Goal: Task Accomplishment & Management: Complete application form

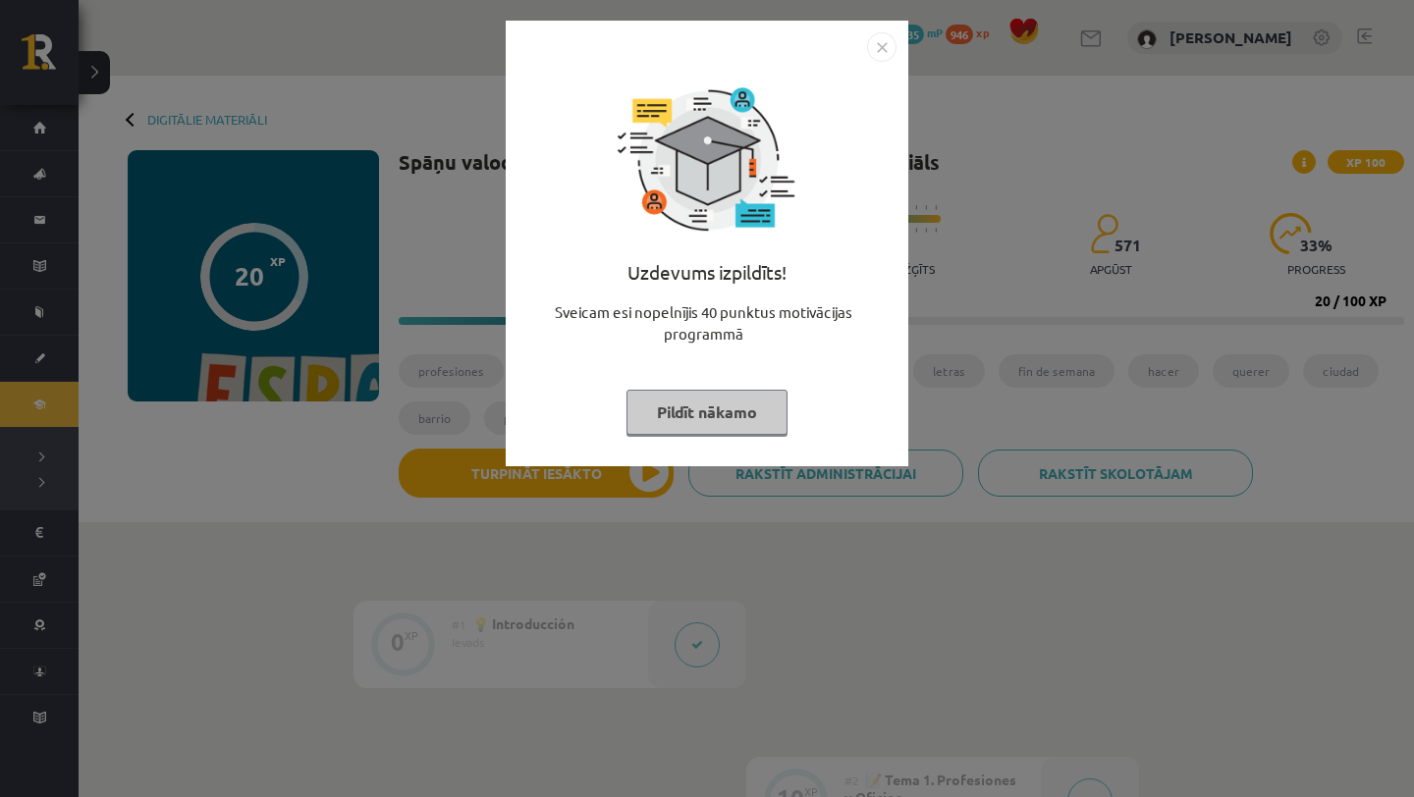
click at [743, 408] on button "Pildīt nākamo" at bounding box center [706, 412] width 161 height 45
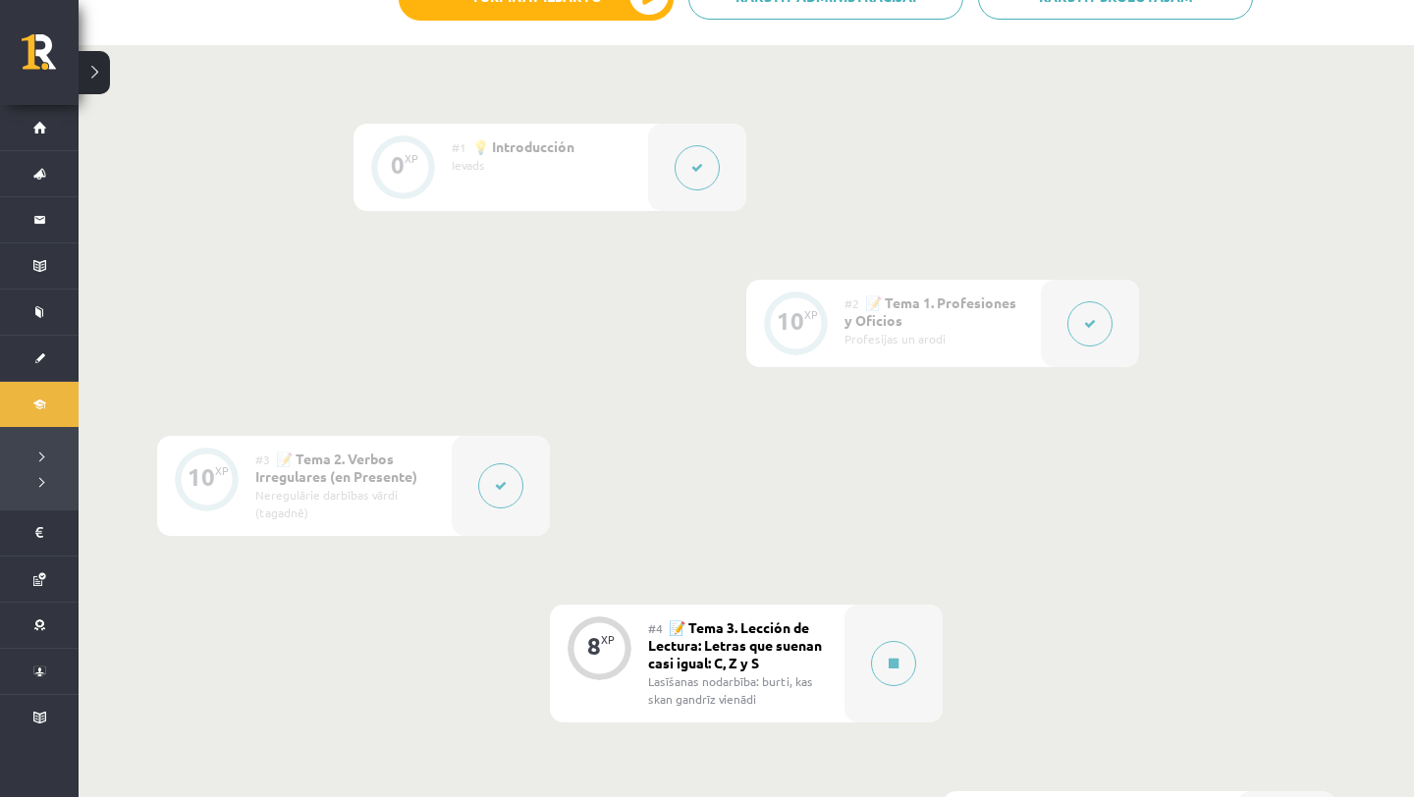
scroll to position [591, 0]
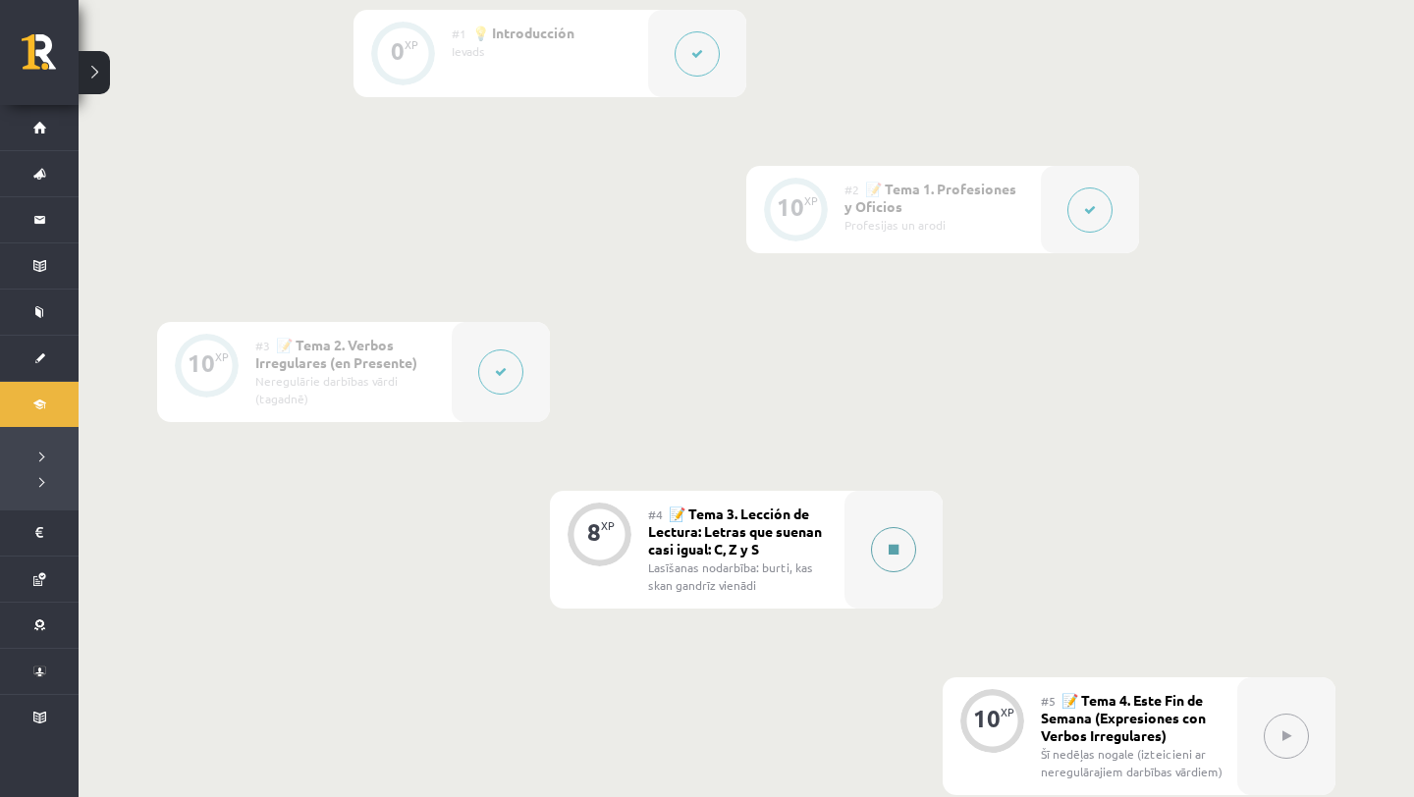
click at [880, 547] on button at bounding box center [893, 549] width 45 height 45
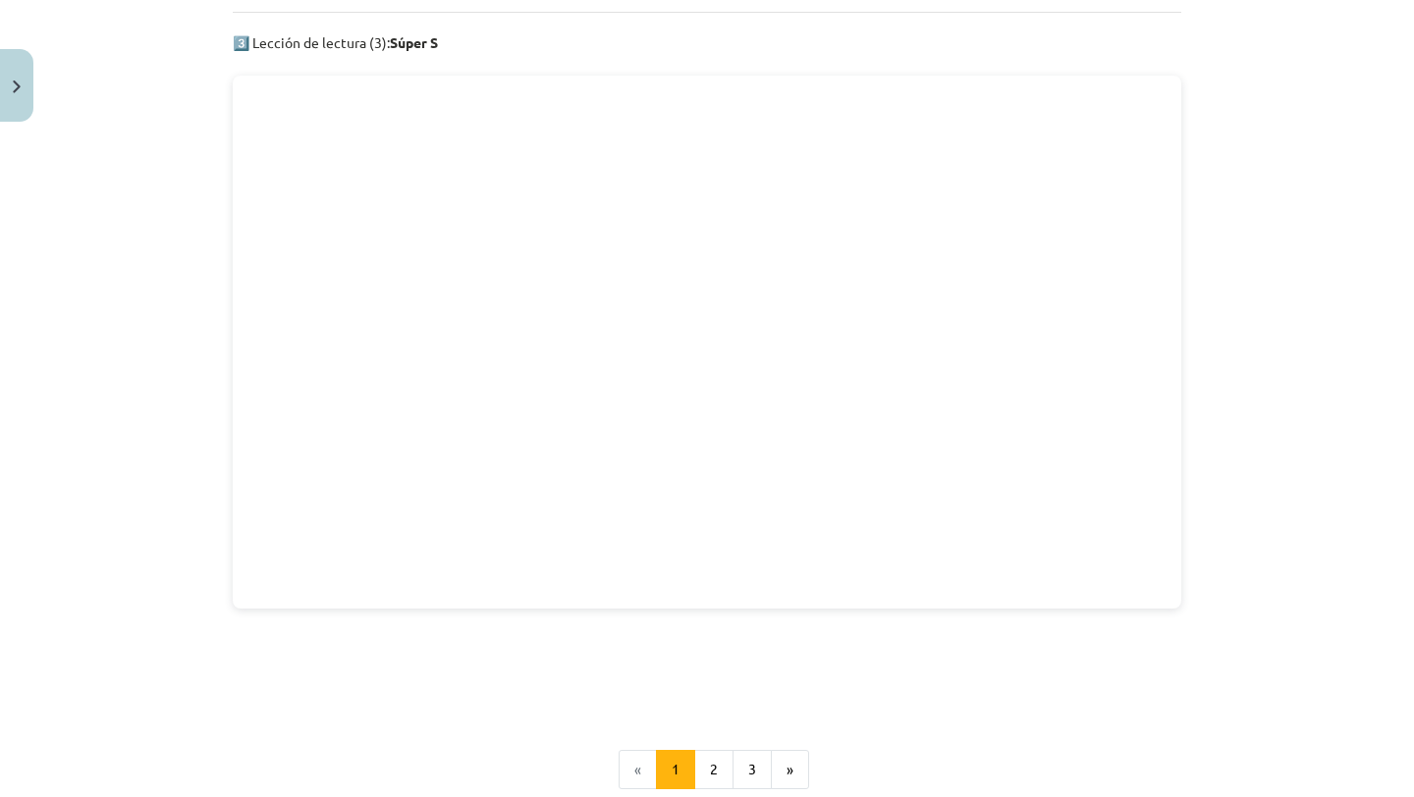
scroll to position [3044, 0]
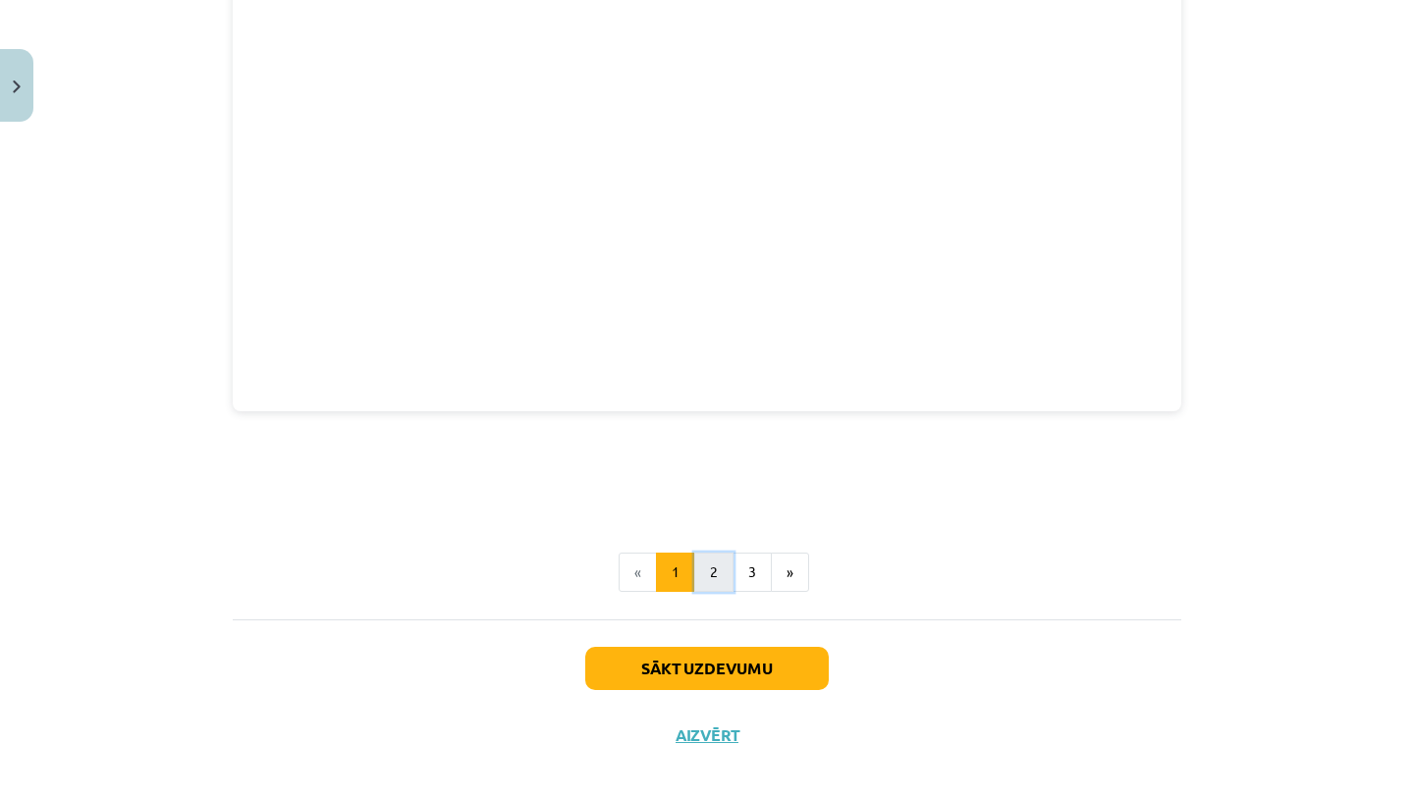
click at [715, 553] on button "2" at bounding box center [713, 572] width 39 height 39
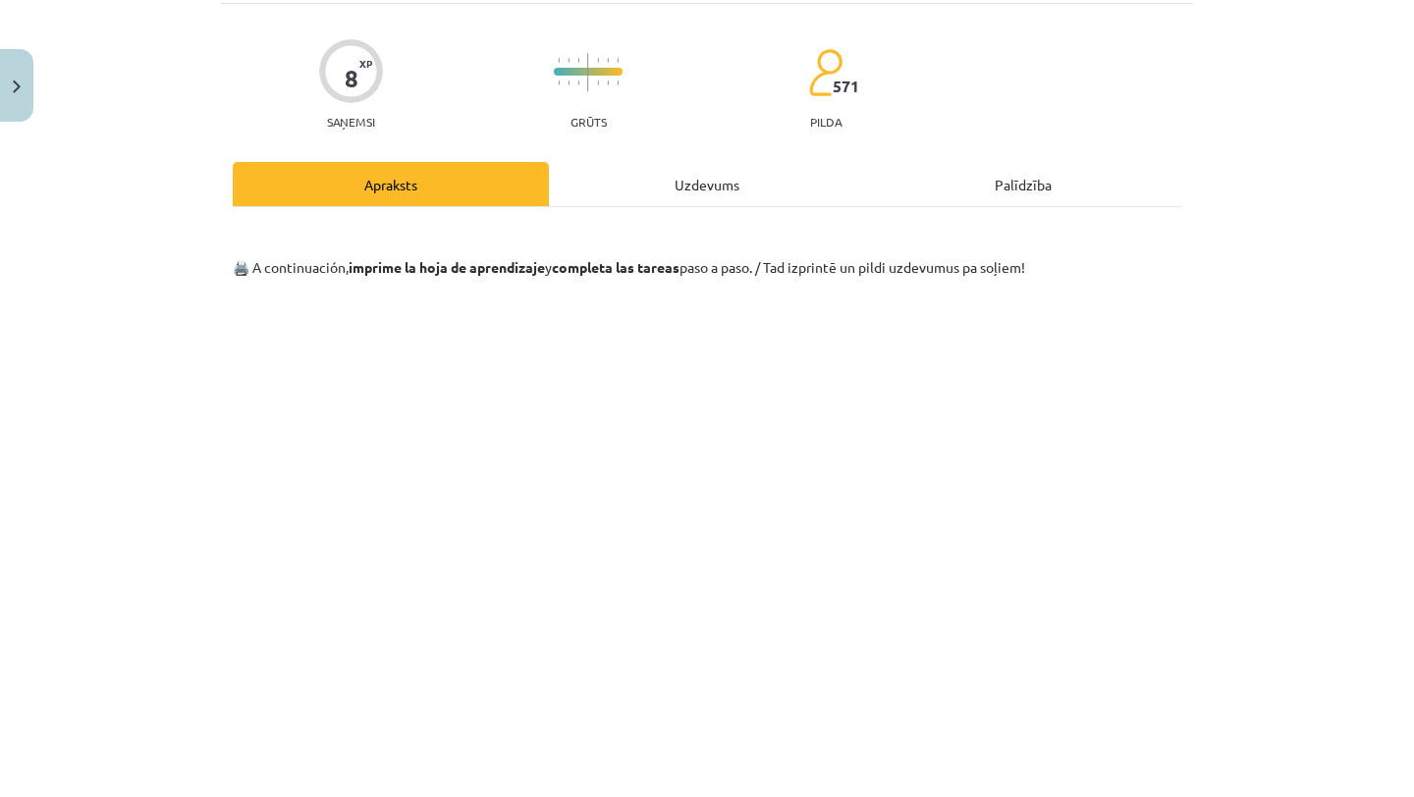
scroll to position [587, 0]
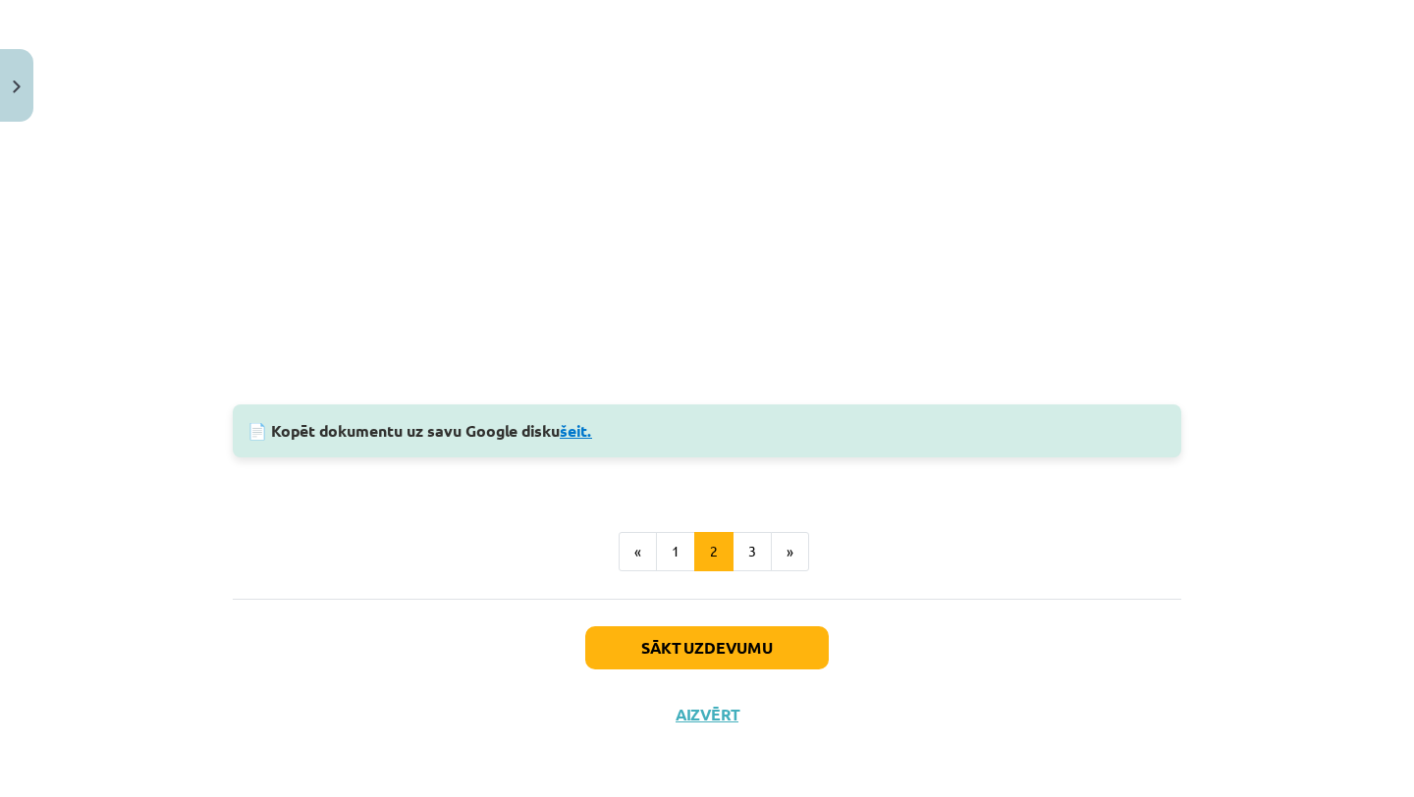
click at [583, 427] on link "šeit." at bounding box center [576, 430] width 32 height 21
click at [743, 536] on button "3" at bounding box center [751, 551] width 39 height 39
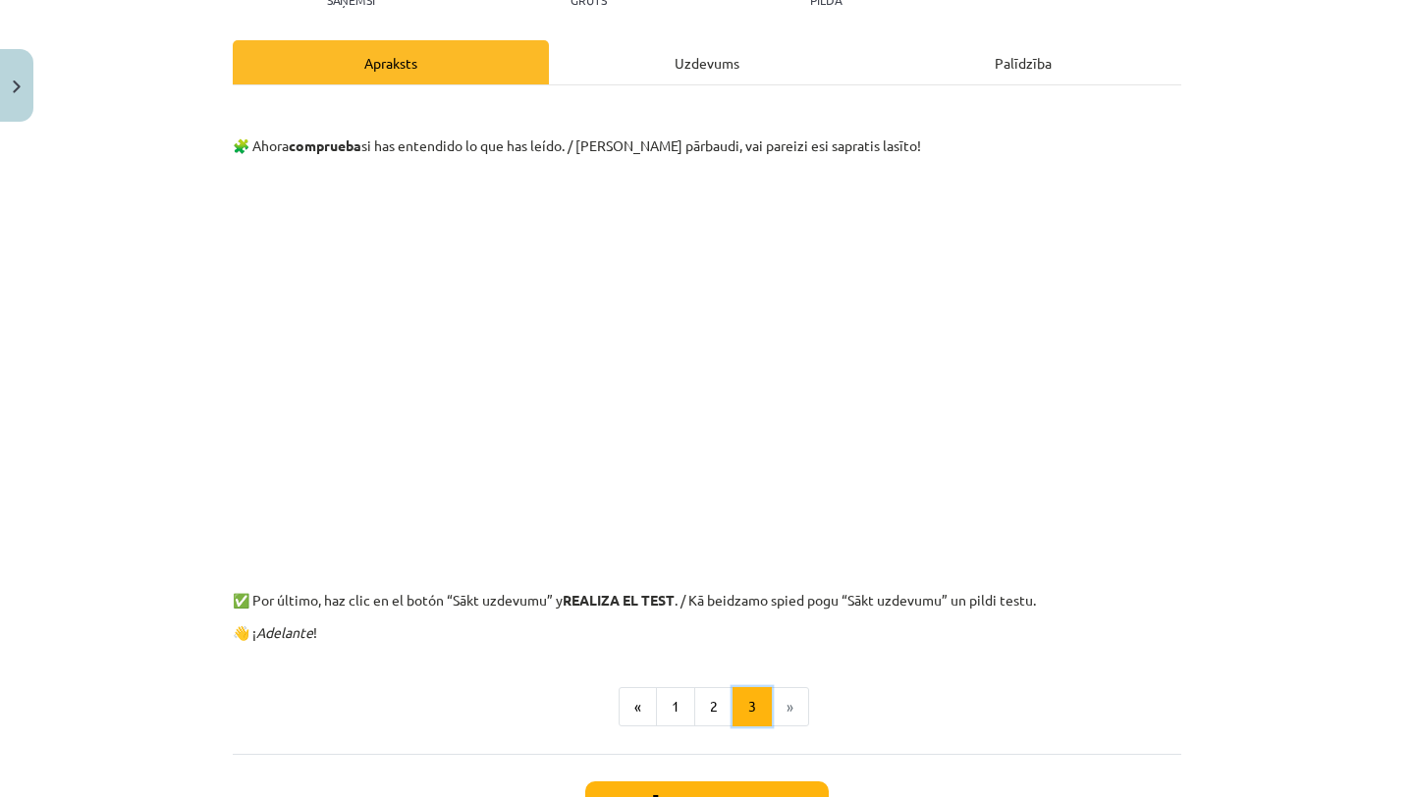
scroll to position [244, 0]
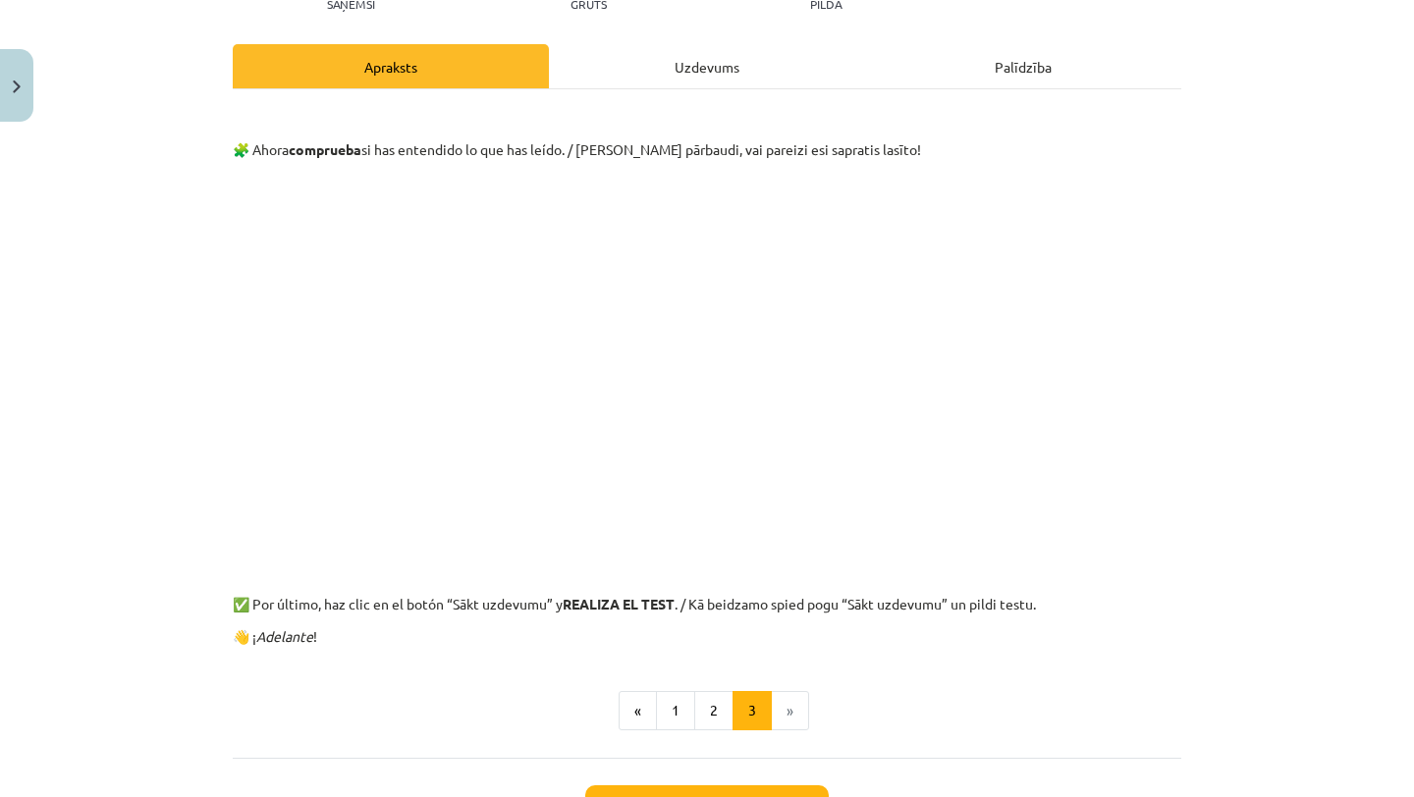
click at [717, 74] on div "Uzdevums" at bounding box center [707, 66] width 316 height 44
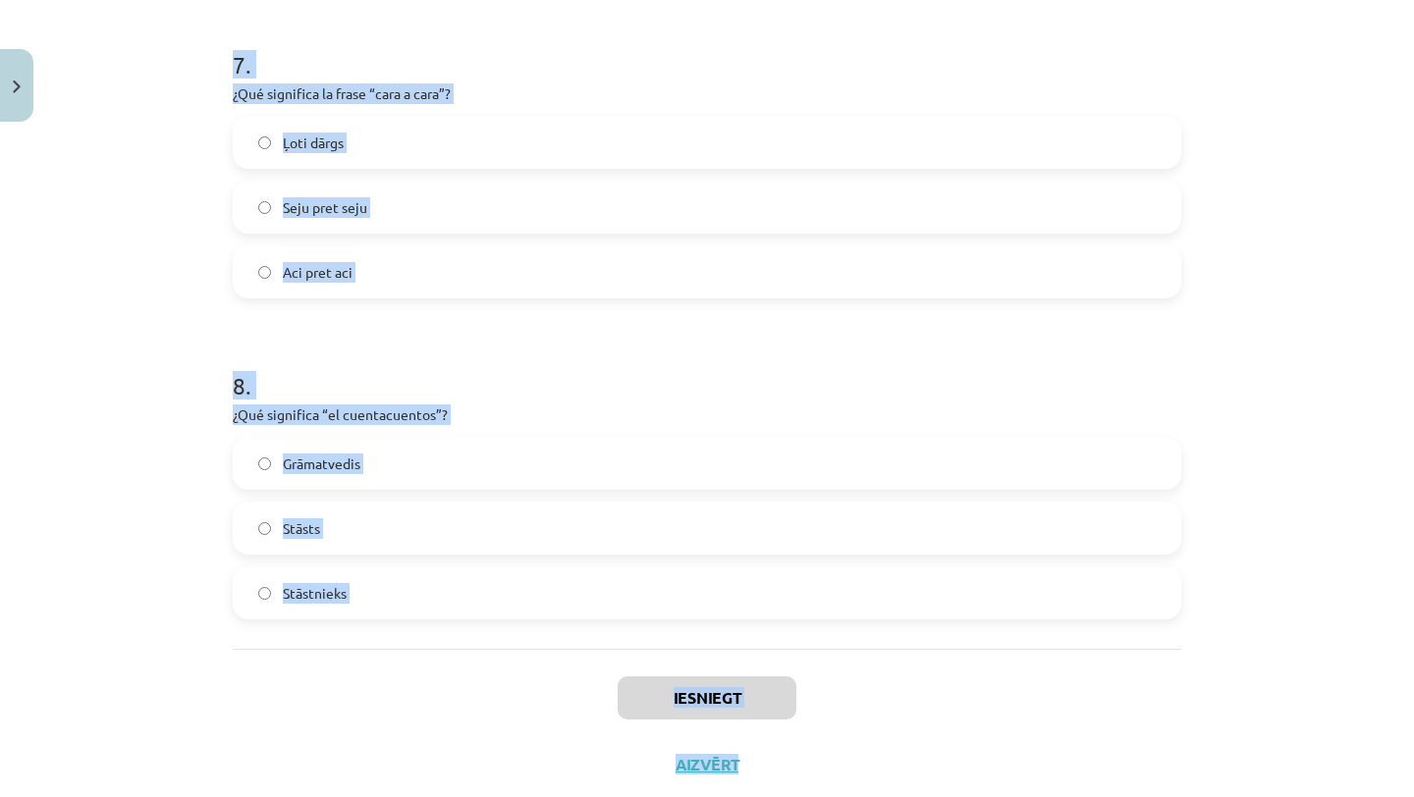
scroll to position [2350, 0]
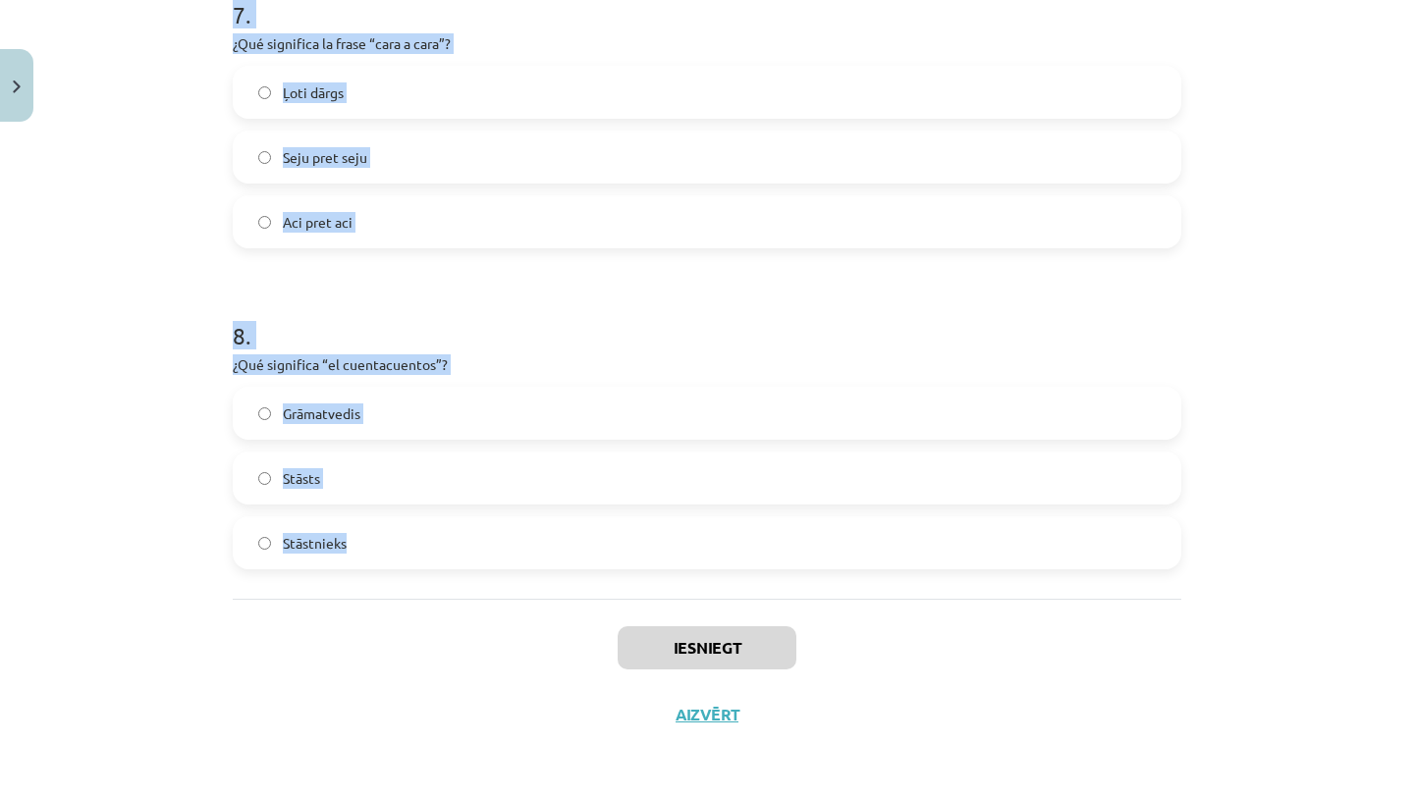
drag, startPoint x: 233, startPoint y: 73, endPoint x: 379, endPoint y: 557, distance: 505.6
copy form "1 . ¿Qué animal es el “caracol”? Gliemezis Kaza Simtkājis 2 . “Salvar” signific…"
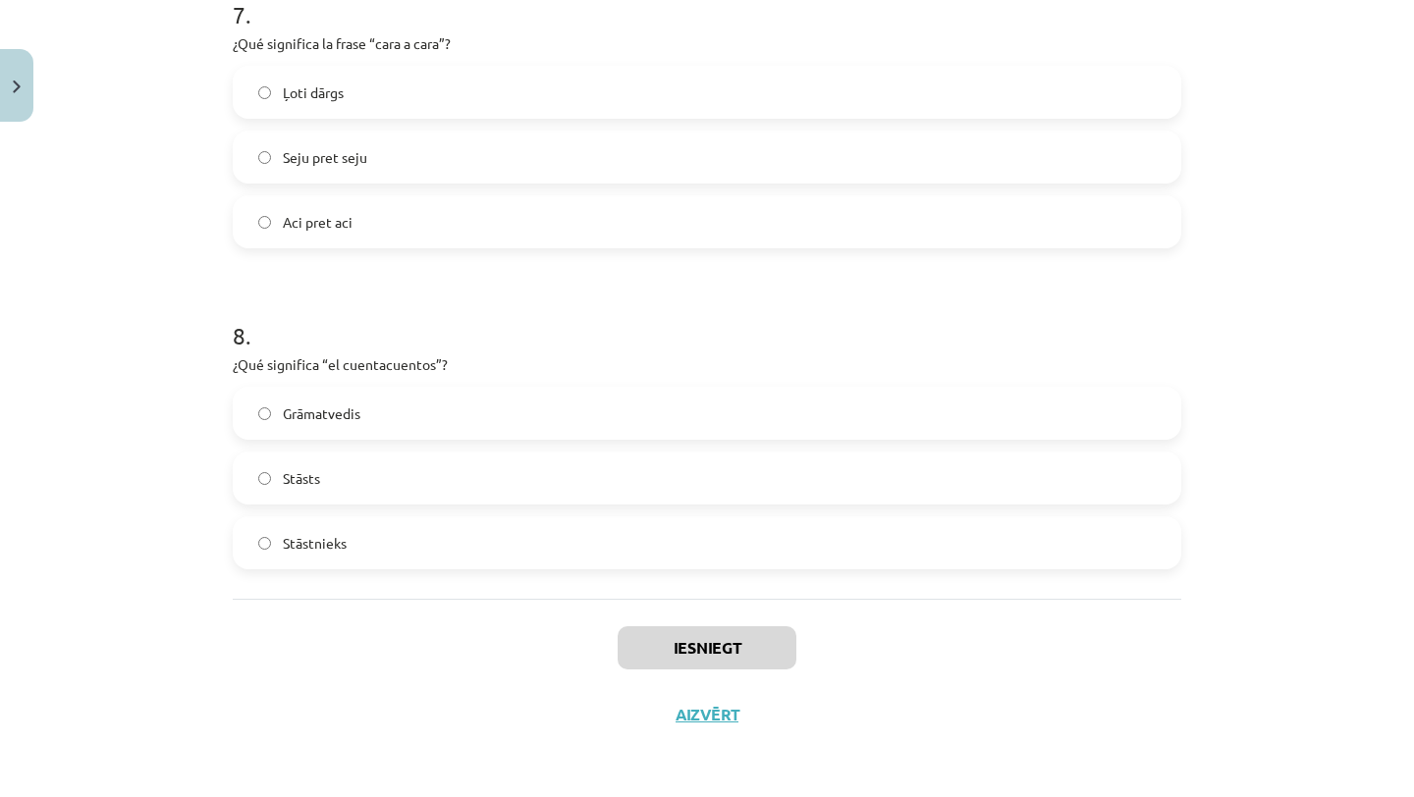
click at [379, 600] on div "Iesniegt Aizvērt" at bounding box center [707, 667] width 948 height 137
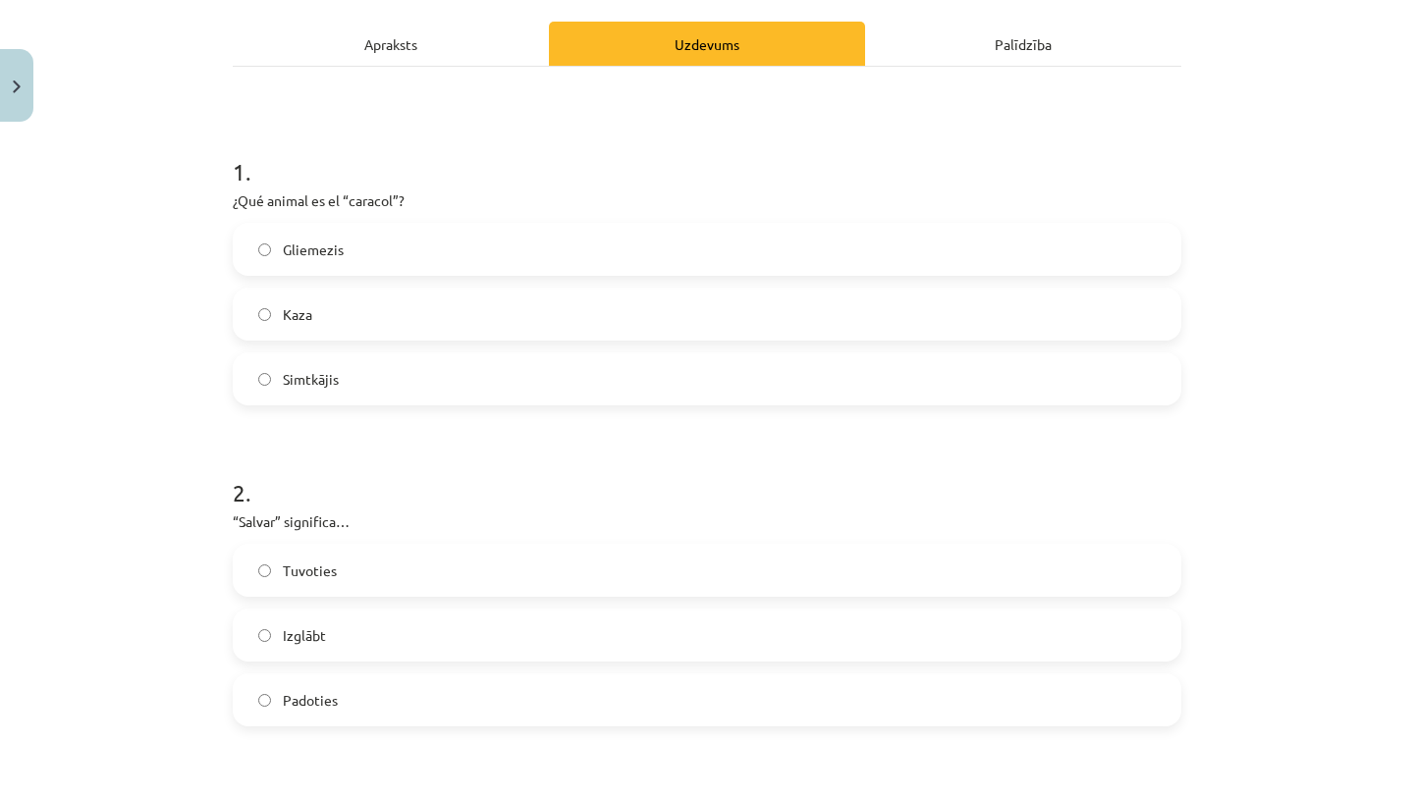
scroll to position [224, 0]
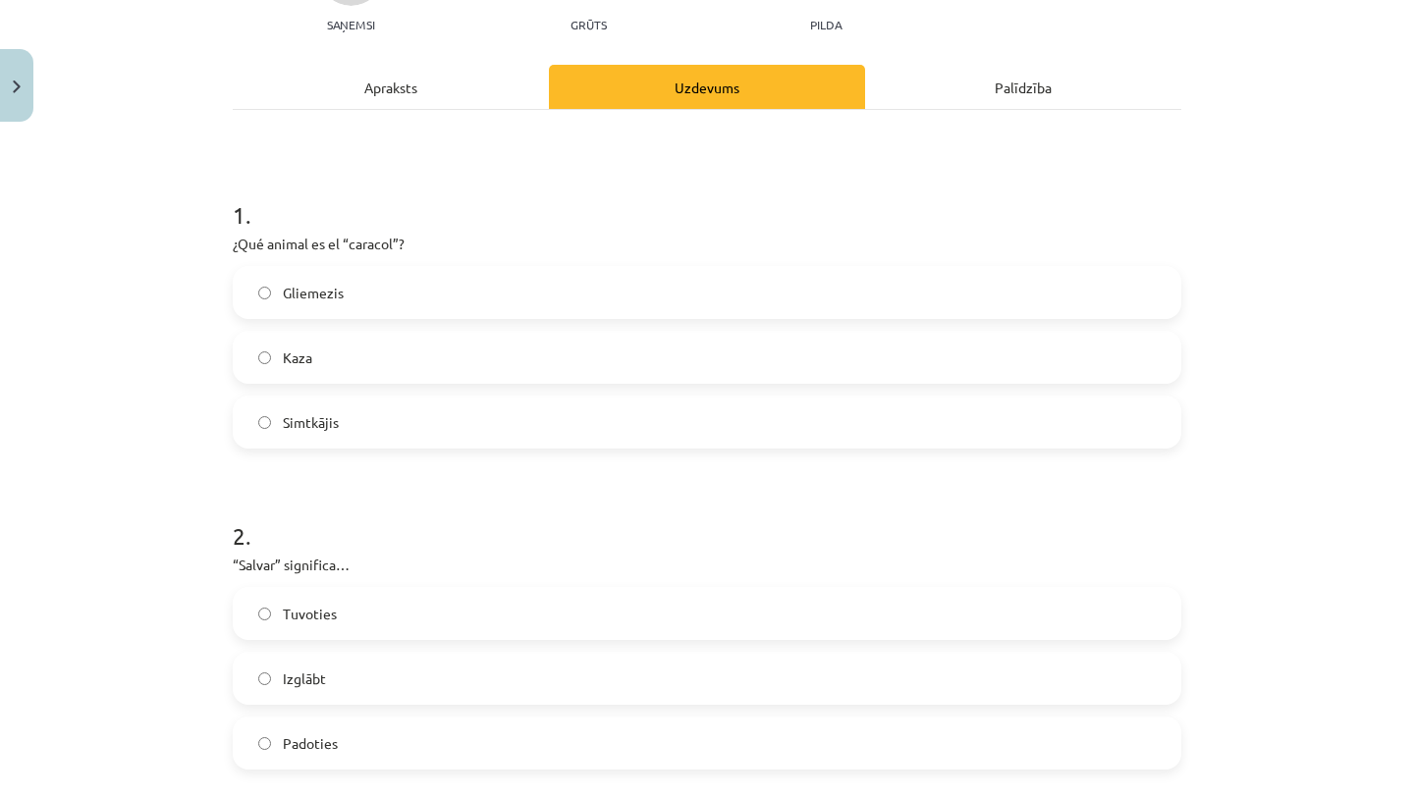
click at [358, 290] on label "Gliemezis" at bounding box center [707, 292] width 944 height 49
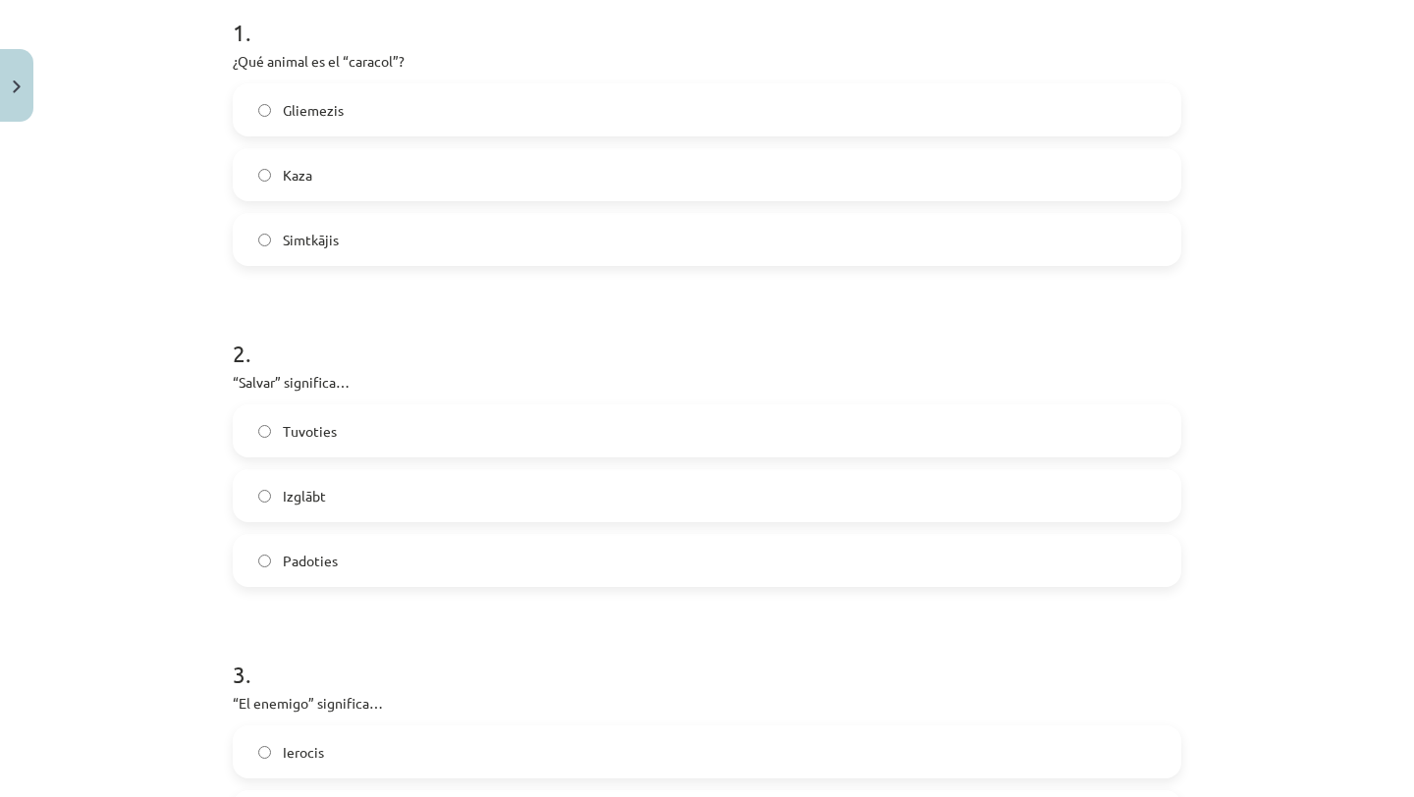
scroll to position [410, 0]
click at [401, 498] on label "Izglābt" at bounding box center [707, 491] width 944 height 49
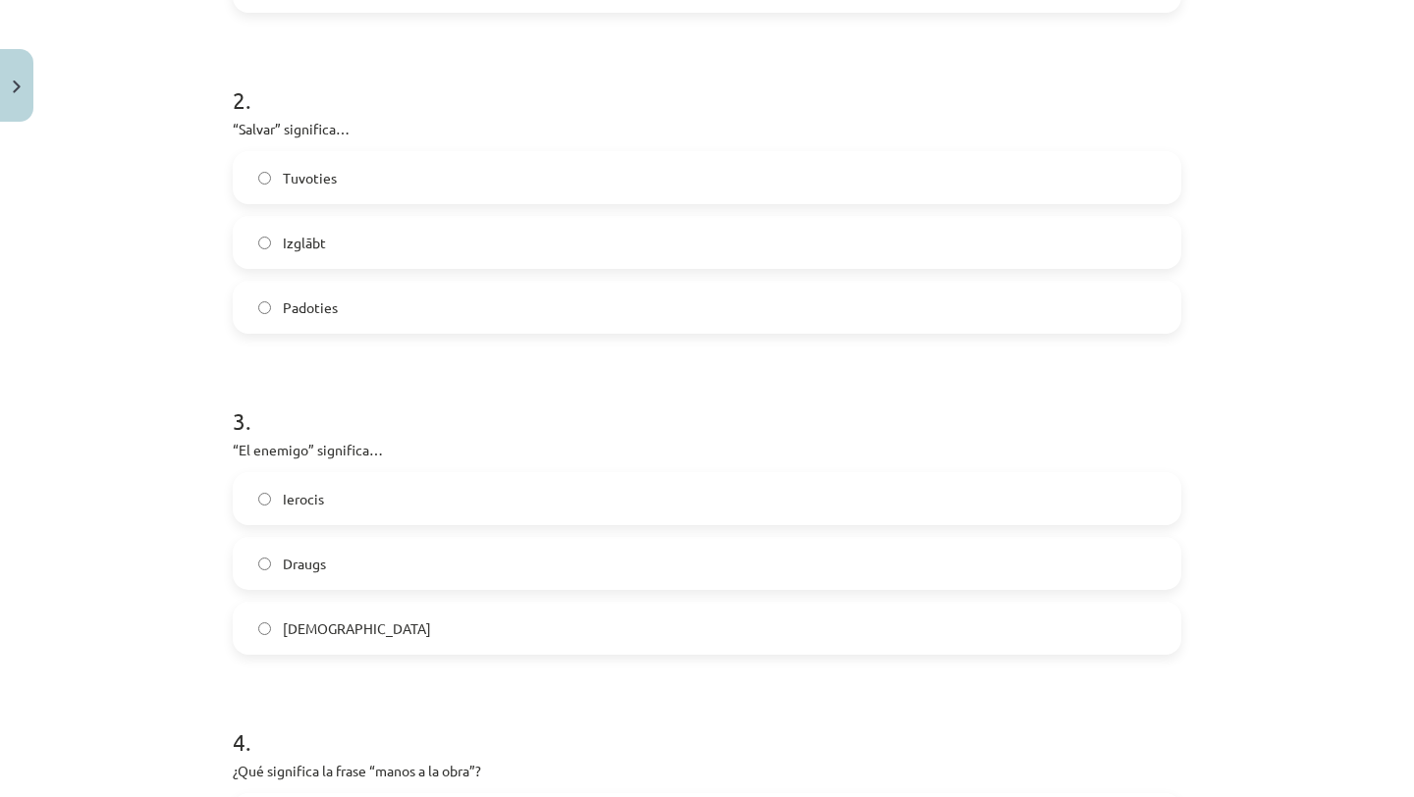
scroll to position [690, 0]
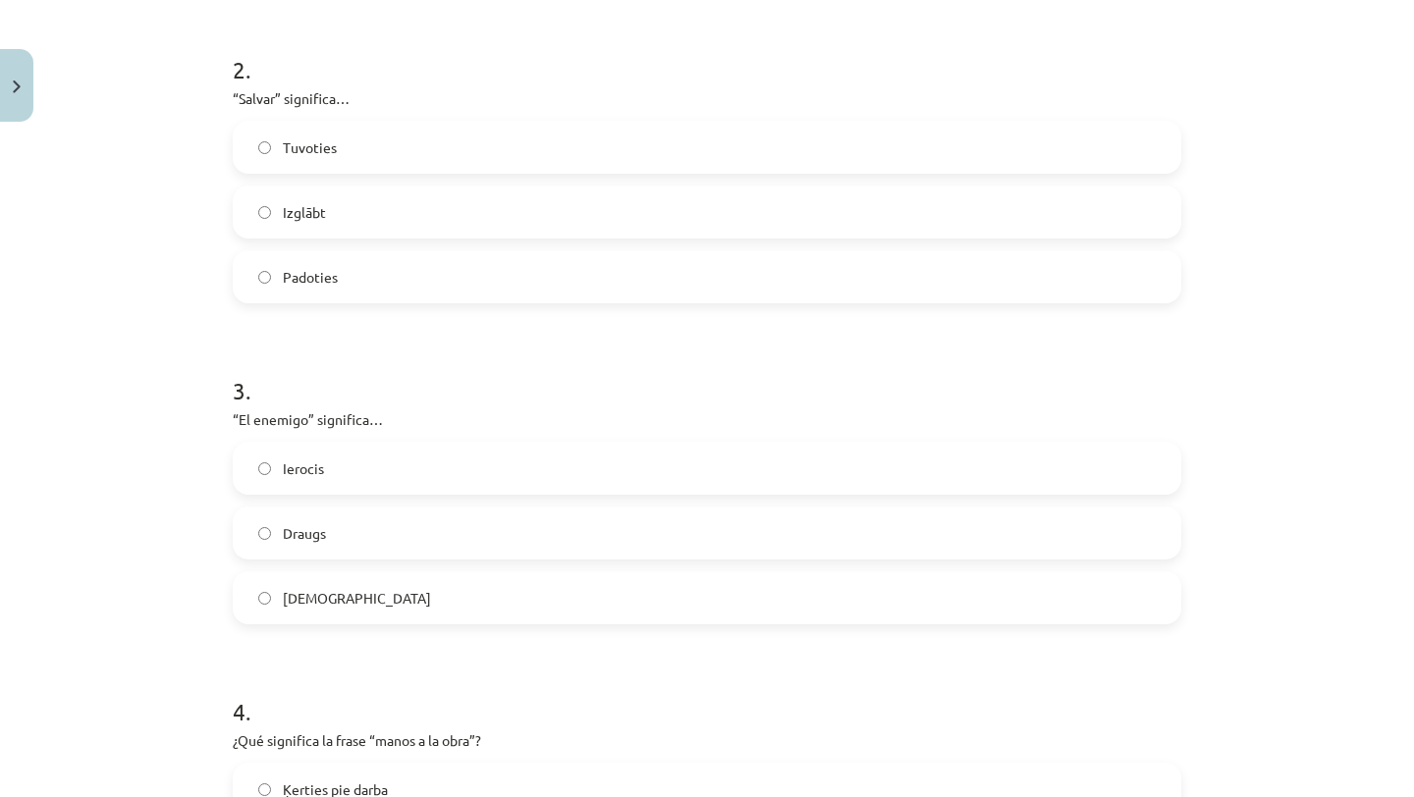
click at [382, 605] on label "[DEMOGRAPHIC_DATA]" at bounding box center [707, 597] width 944 height 49
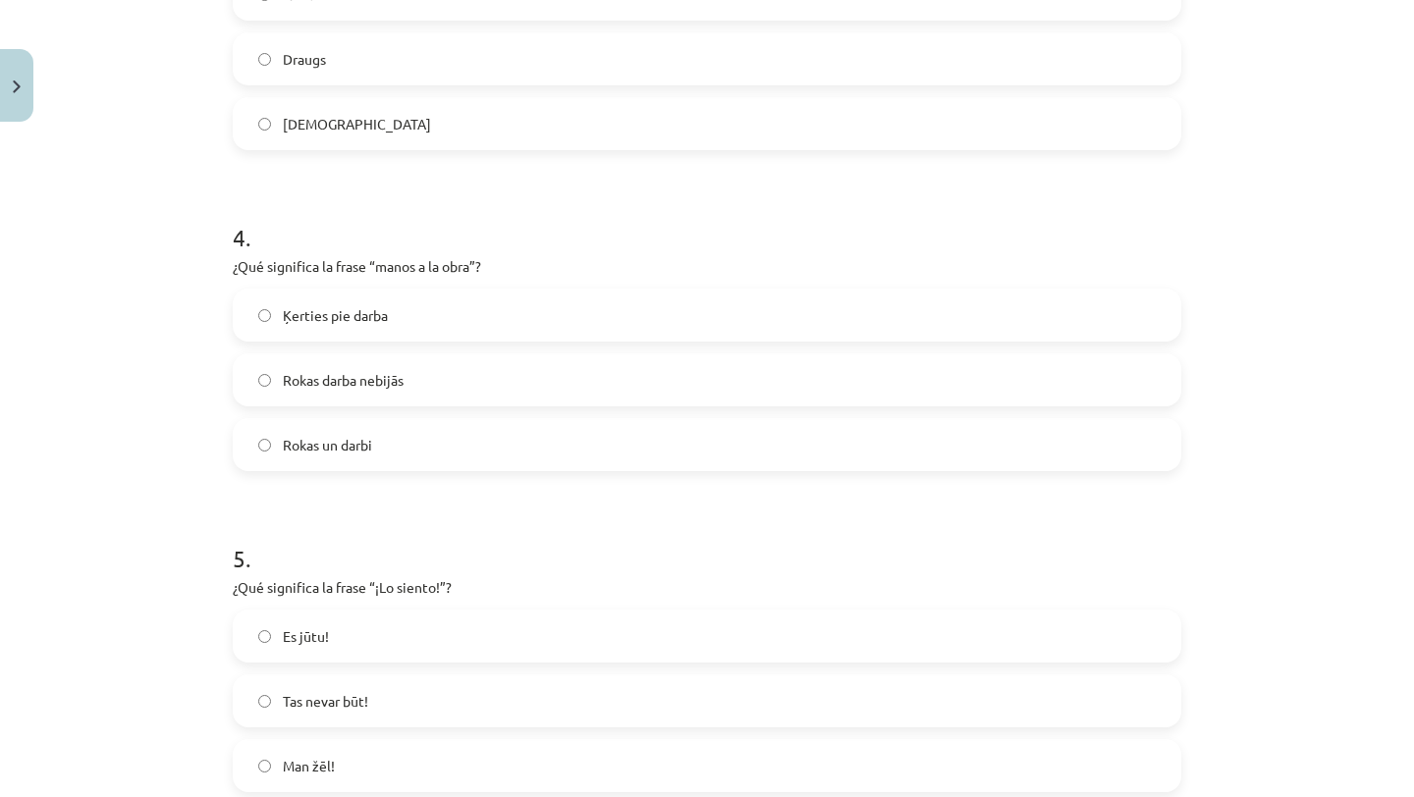
scroll to position [1165, 0]
click at [405, 308] on label "Ķerties pie darba" at bounding box center [707, 314] width 944 height 49
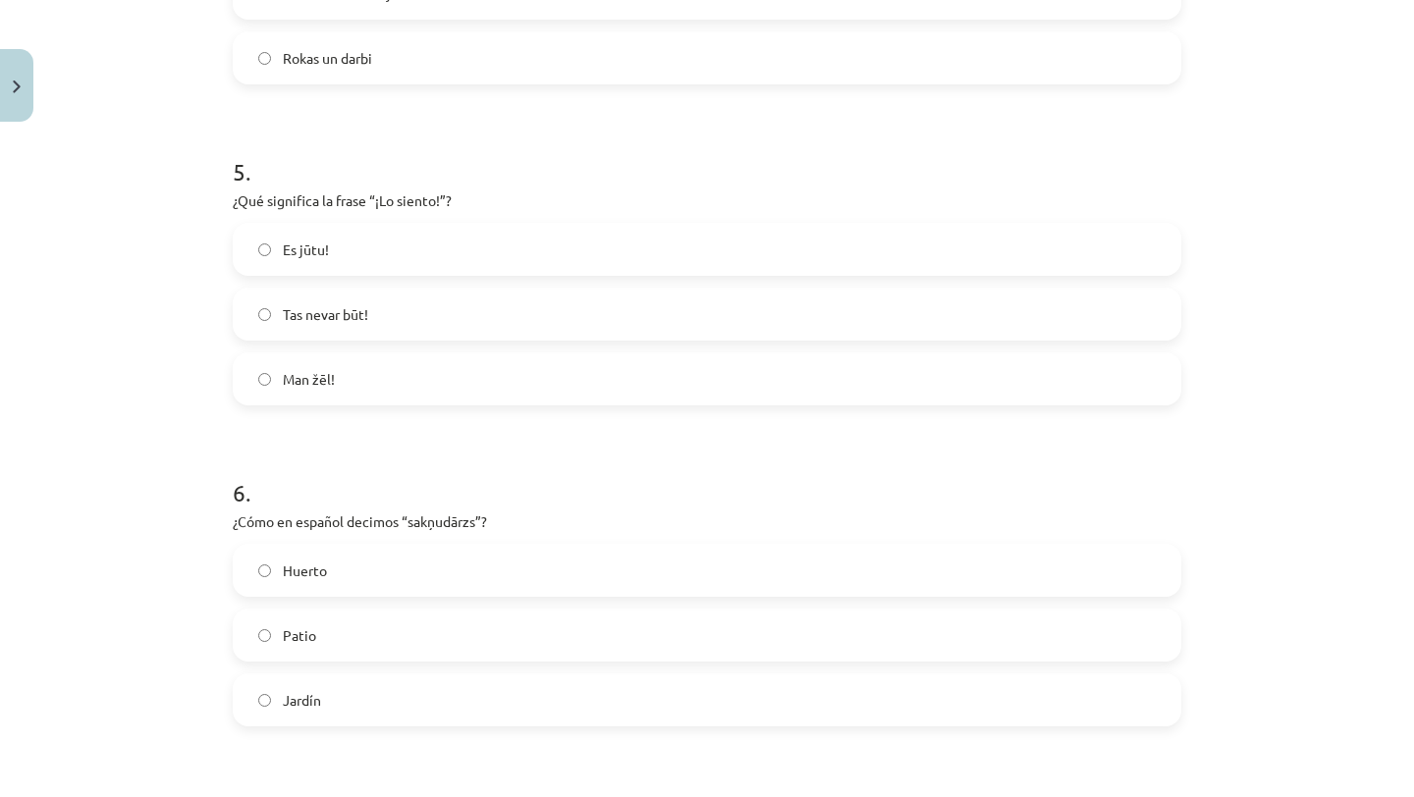
scroll to position [1556, 0]
click at [369, 375] on label "Man žēl!" at bounding box center [707, 373] width 944 height 49
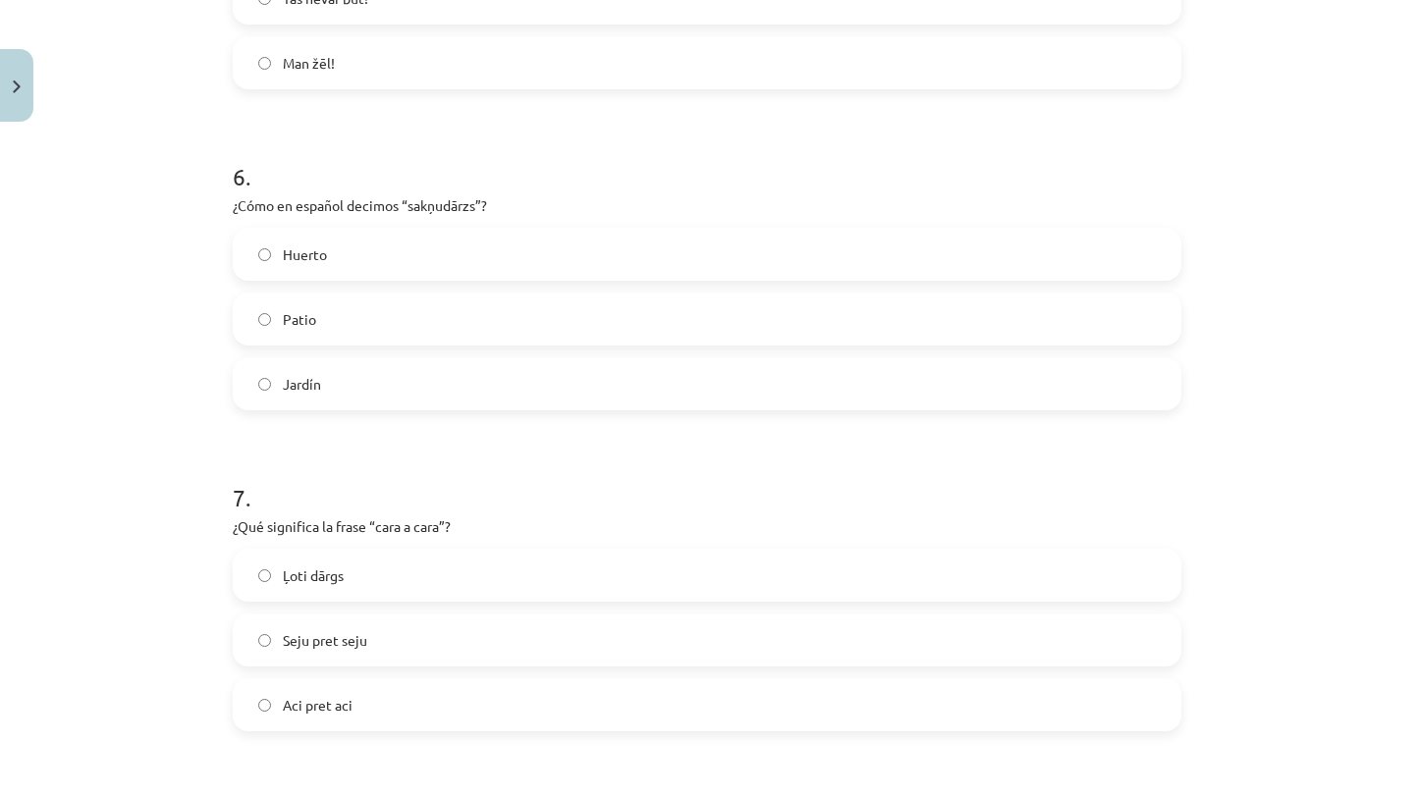
scroll to position [1879, 0]
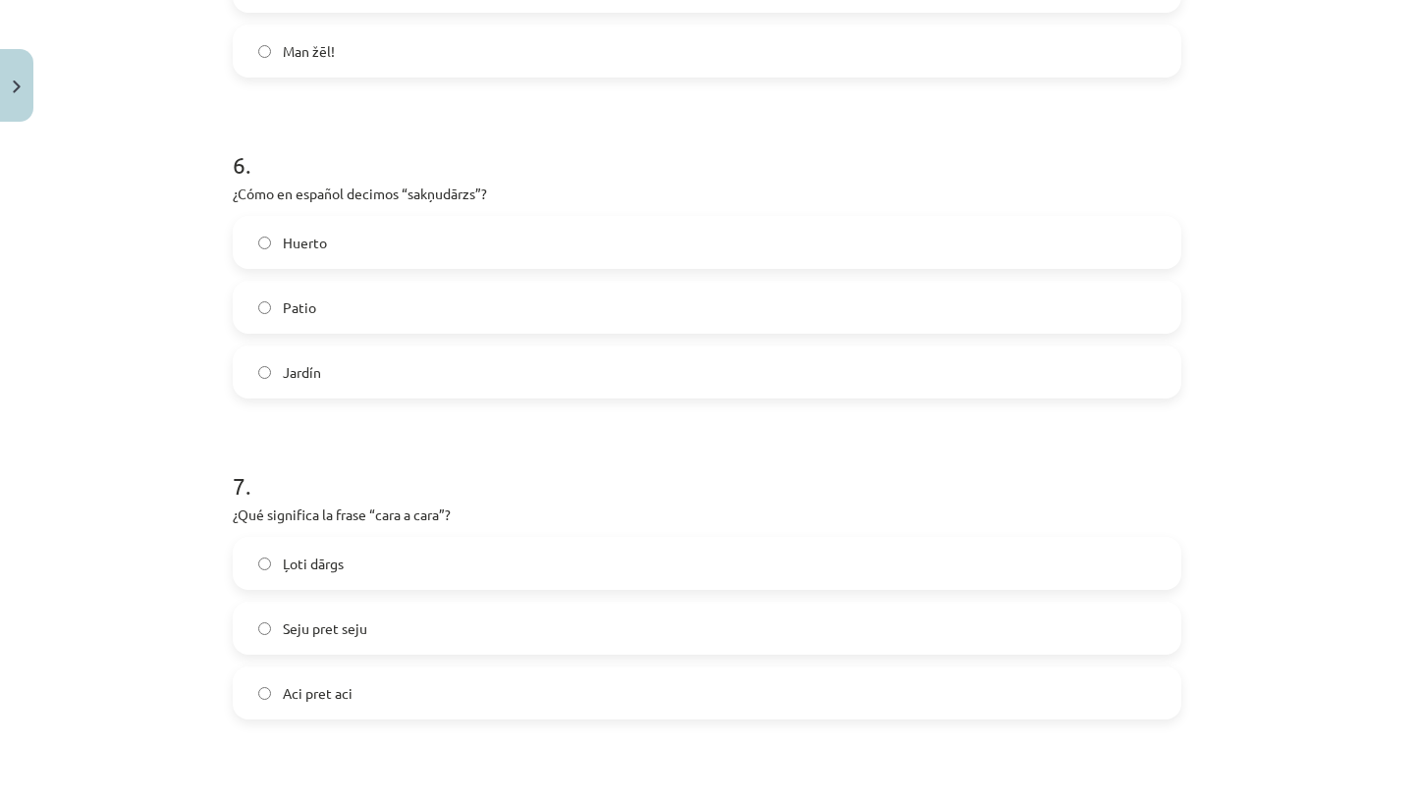
click at [384, 248] on label "Huerto" at bounding box center [707, 242] width 944 height 49
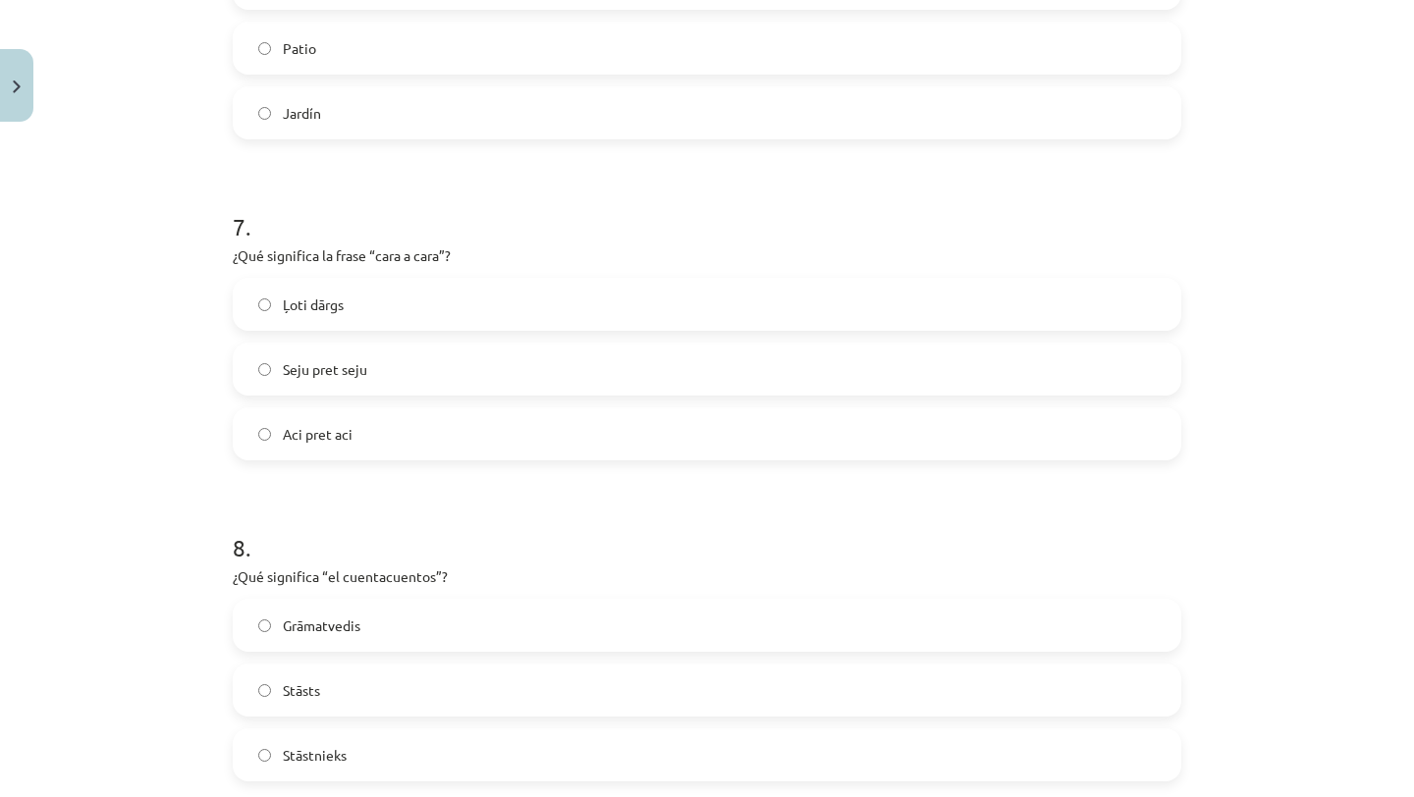
scroll to position [2274, 0]
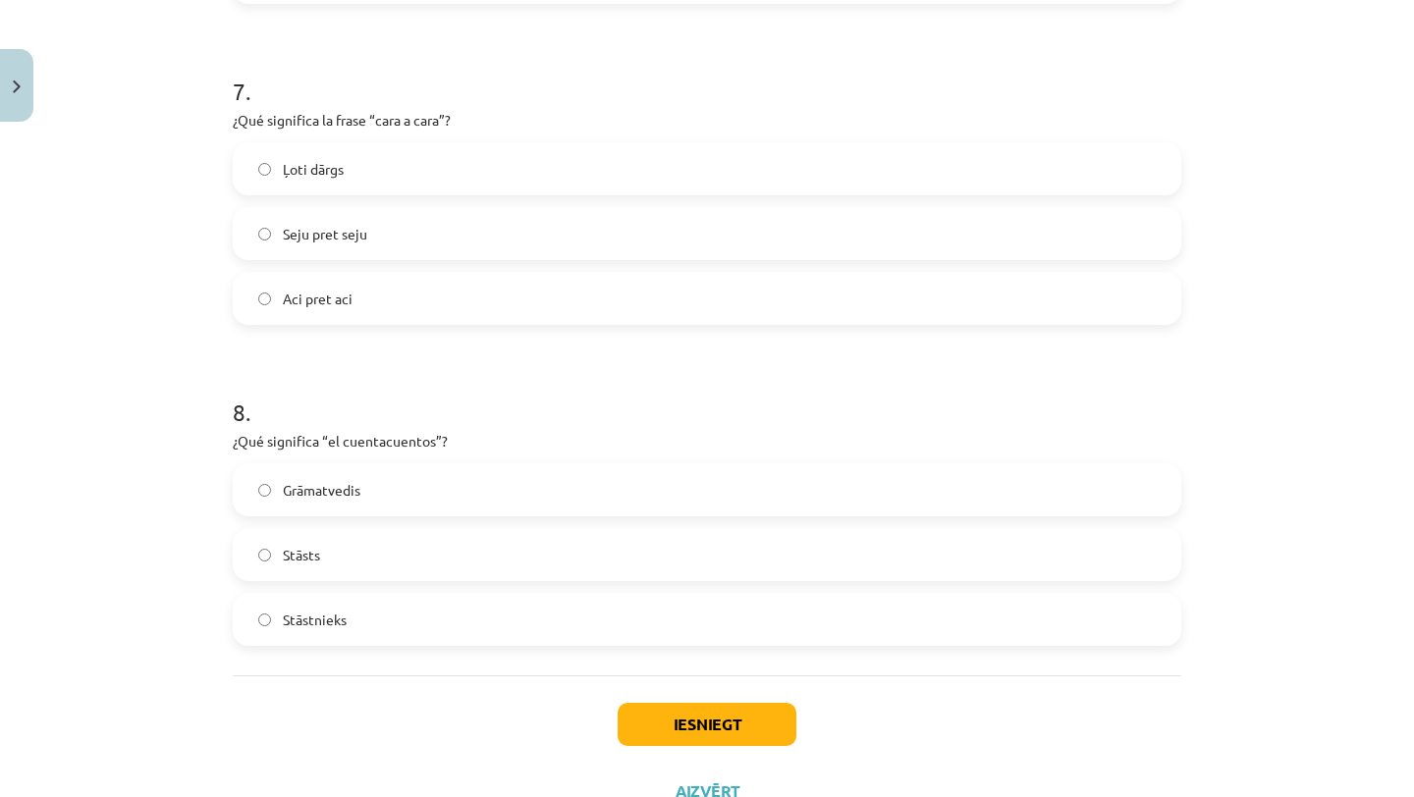
click at [402, 237] on label "Seju pret seju" at bounding box center [707, 233] width 944 height 49
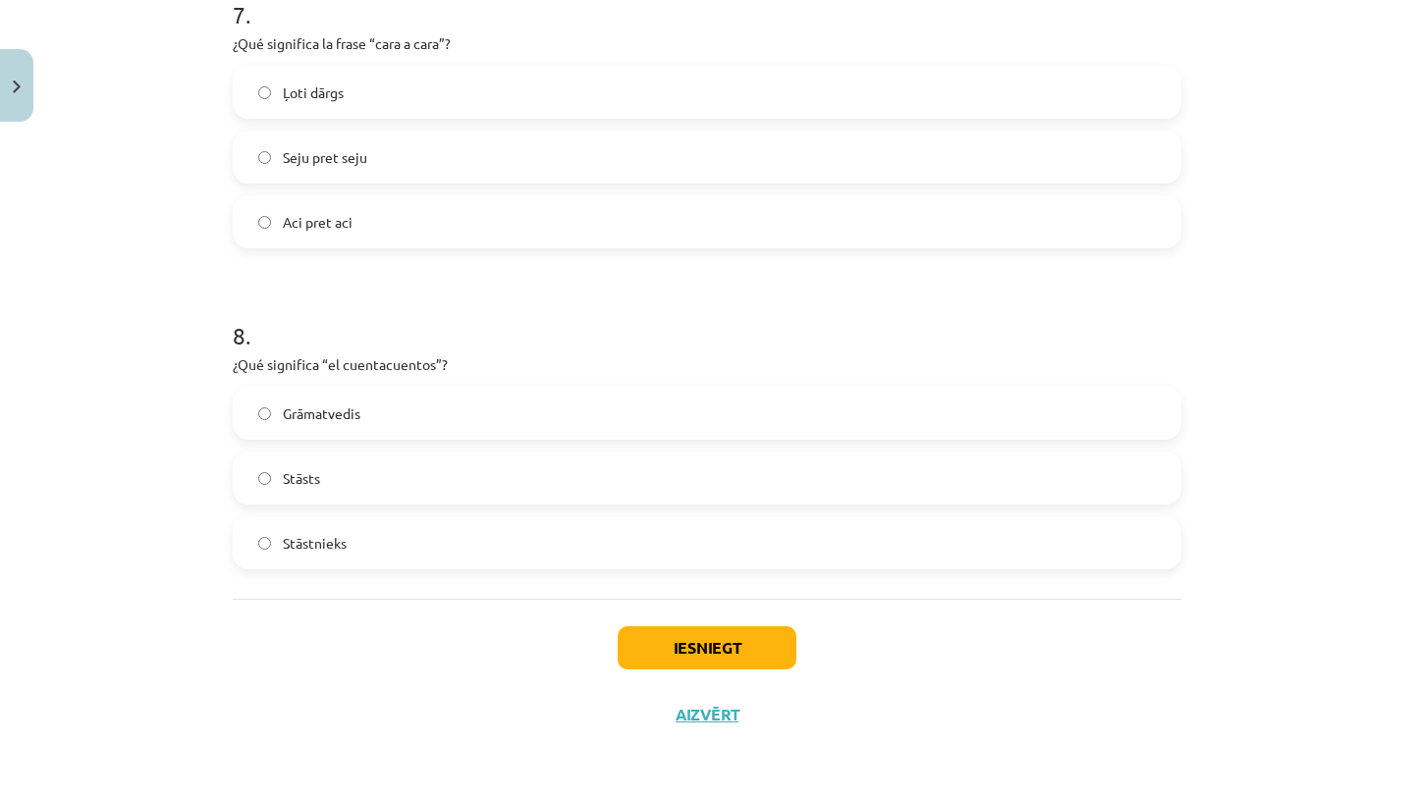
click at [414, 533] on label "Stāstnieks" at bounding box center [707, 542] width 944 height 49
click at [745, 667] on button "Iesniegt" at bounding box center [706, 647] width 179 height 43
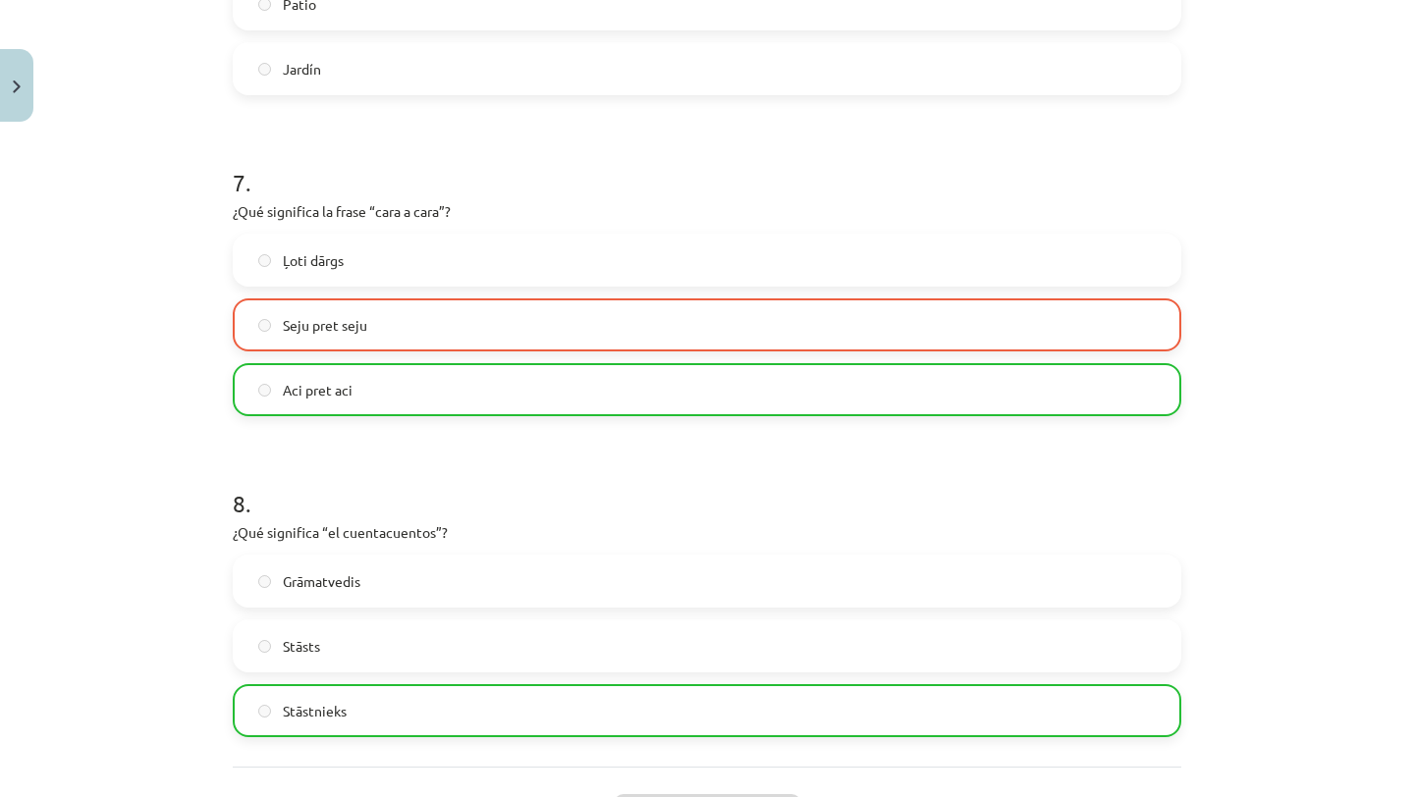
scroll to position [2412, 0]
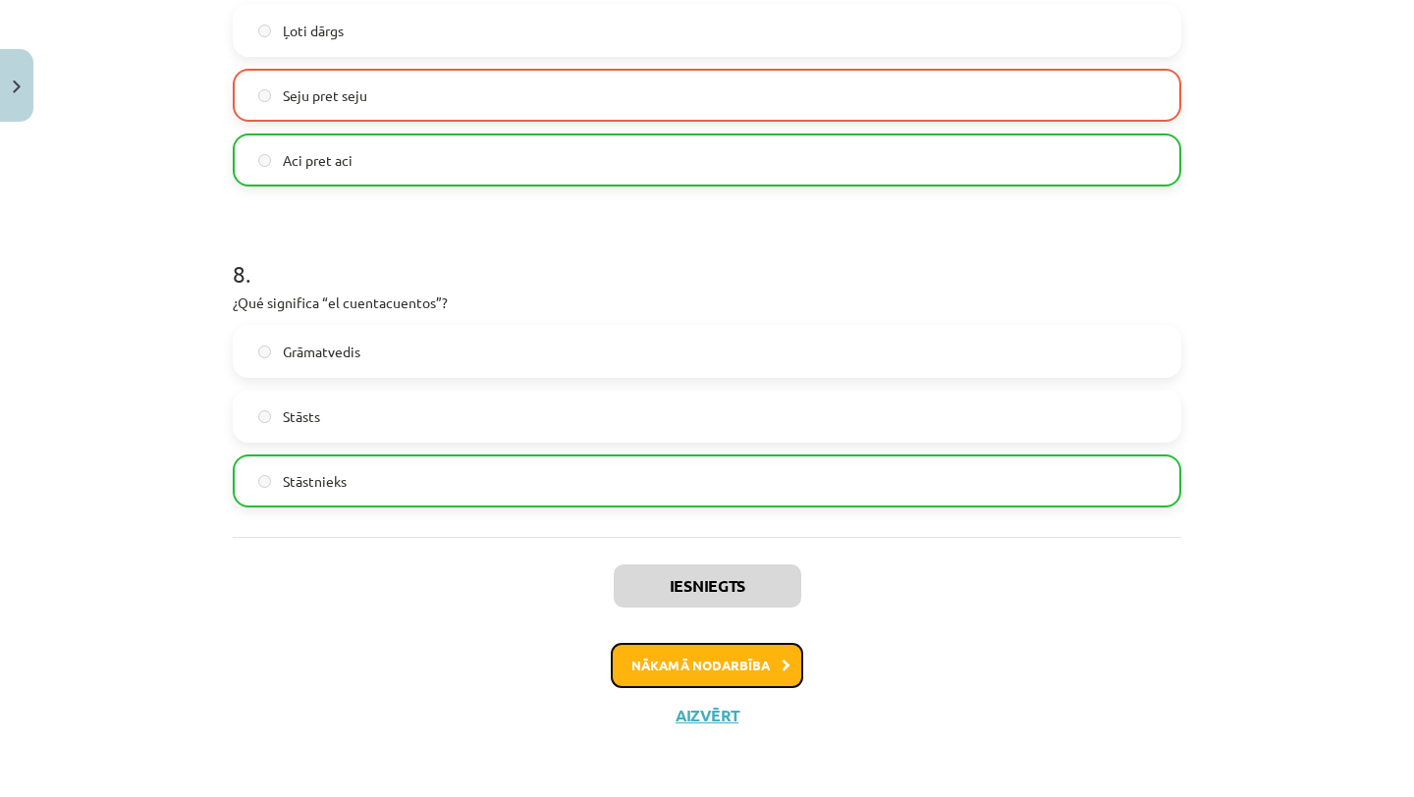
click at [701, 661] on button "Nākamā nodarbība" at bounding box center [707, 665] width 192 height 45
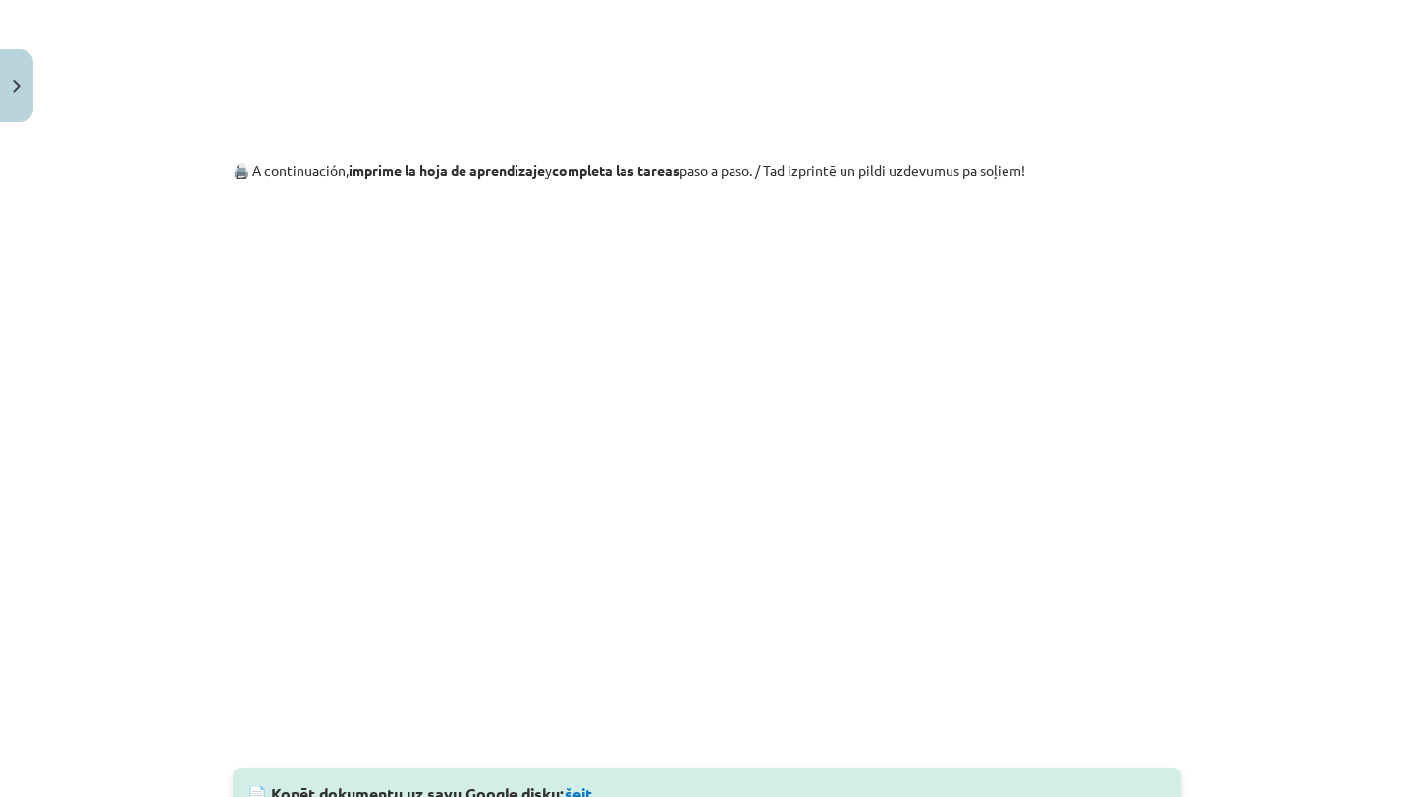
scroll to position [5391, 0]
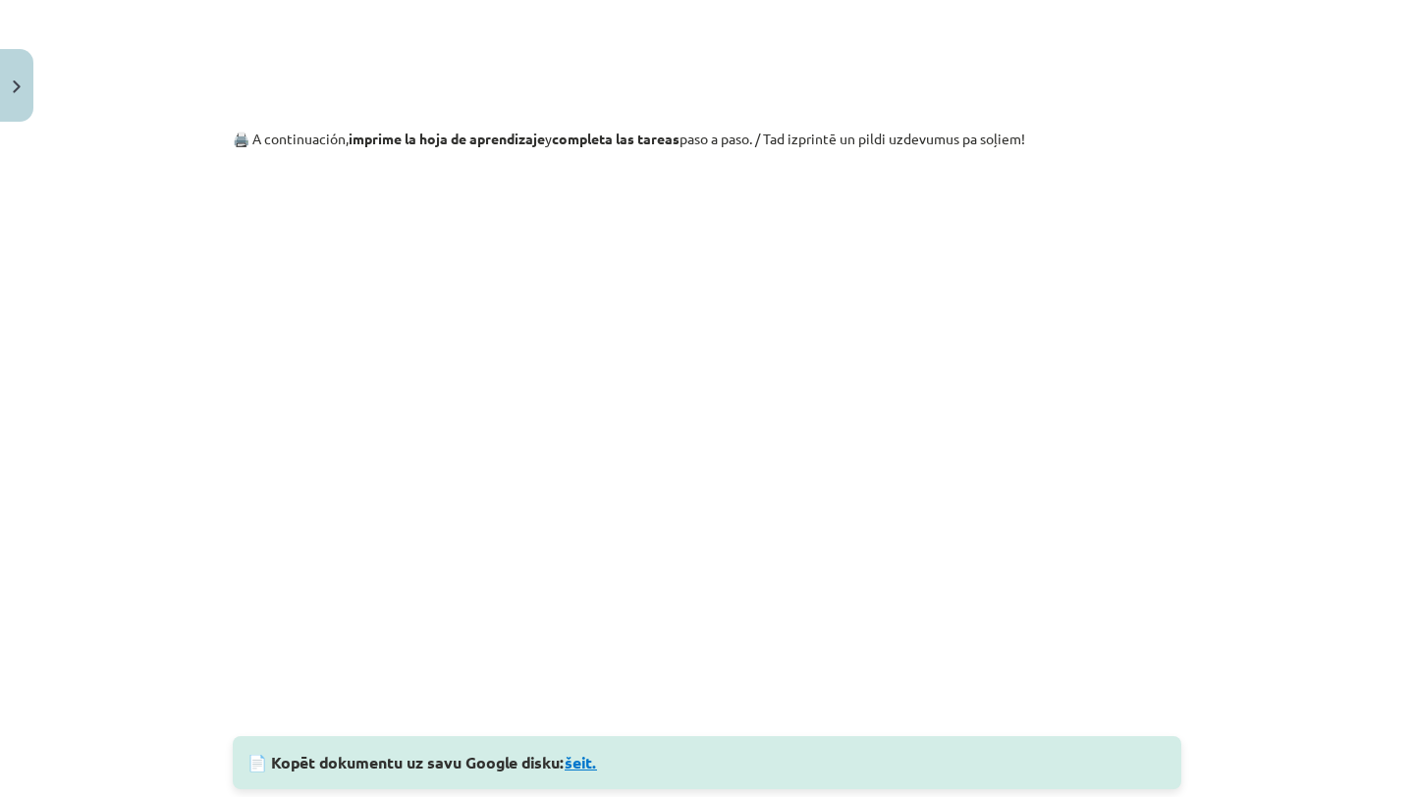
click at [577, 760] on link "šeit." at bounding box center [580, 762] width 32 height 21
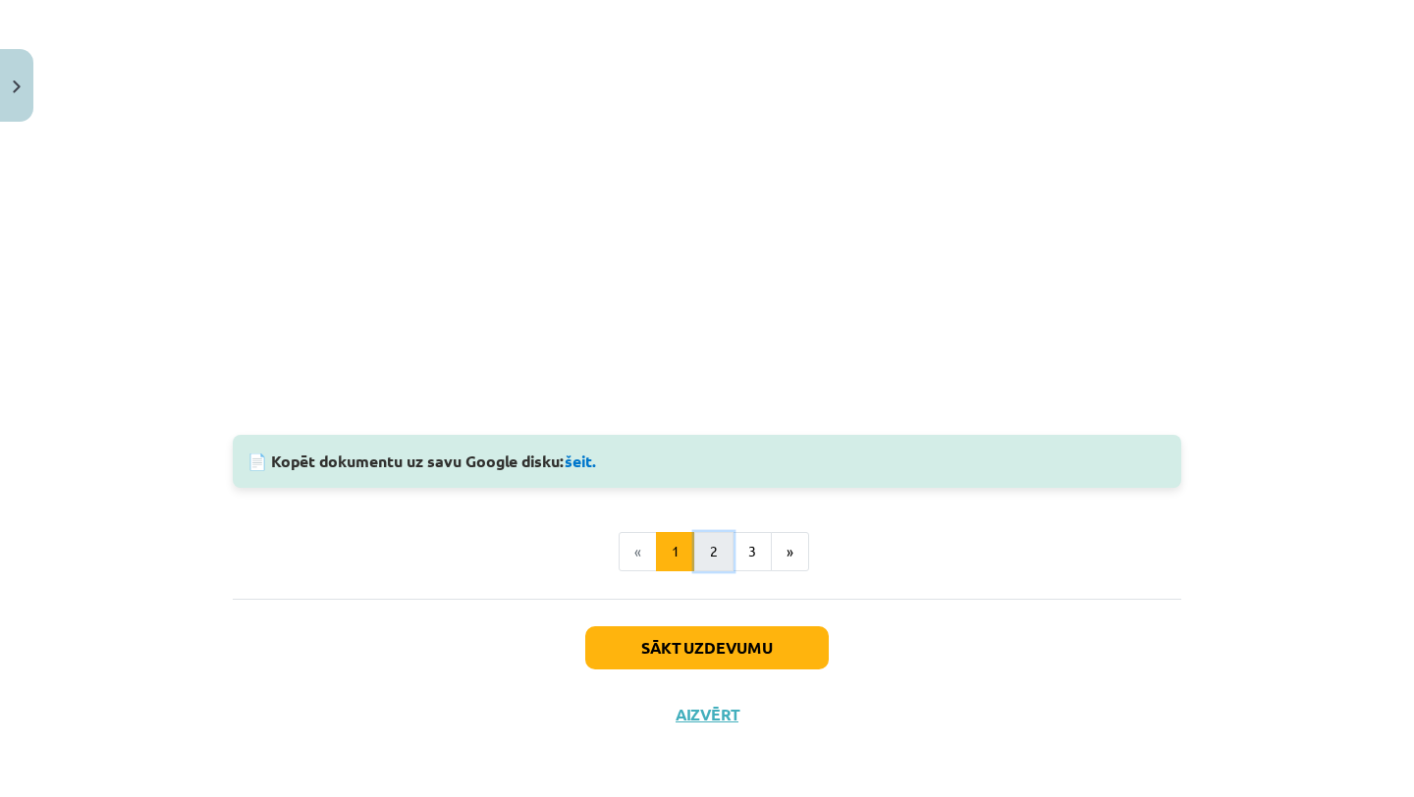
click at [720, 544] on button "2" at bounding box center [713, 551] width 39 height 39
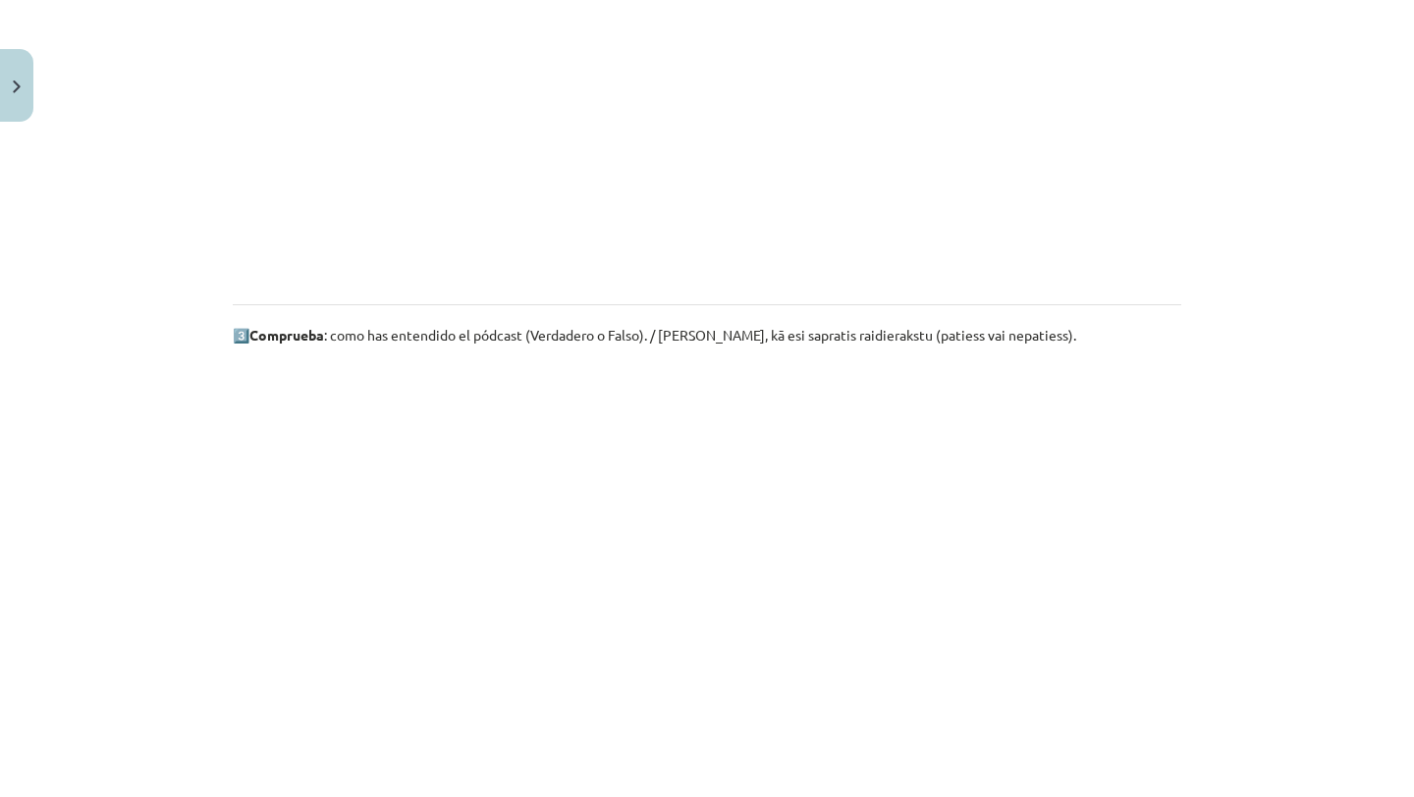
scroll to position [1294, 0]
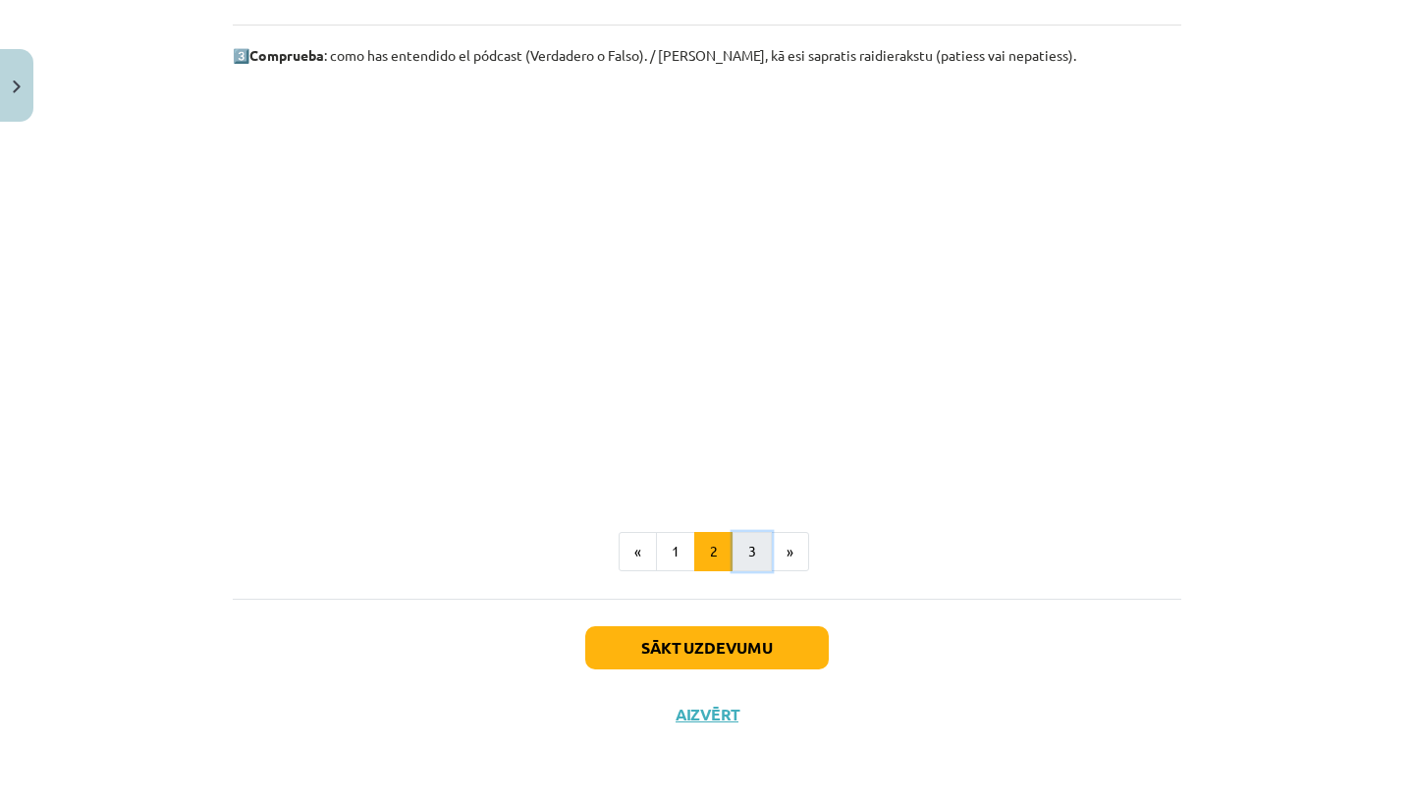
click at [758, 544] on button "3" at bounding box center [751, 551] width 39 height 39
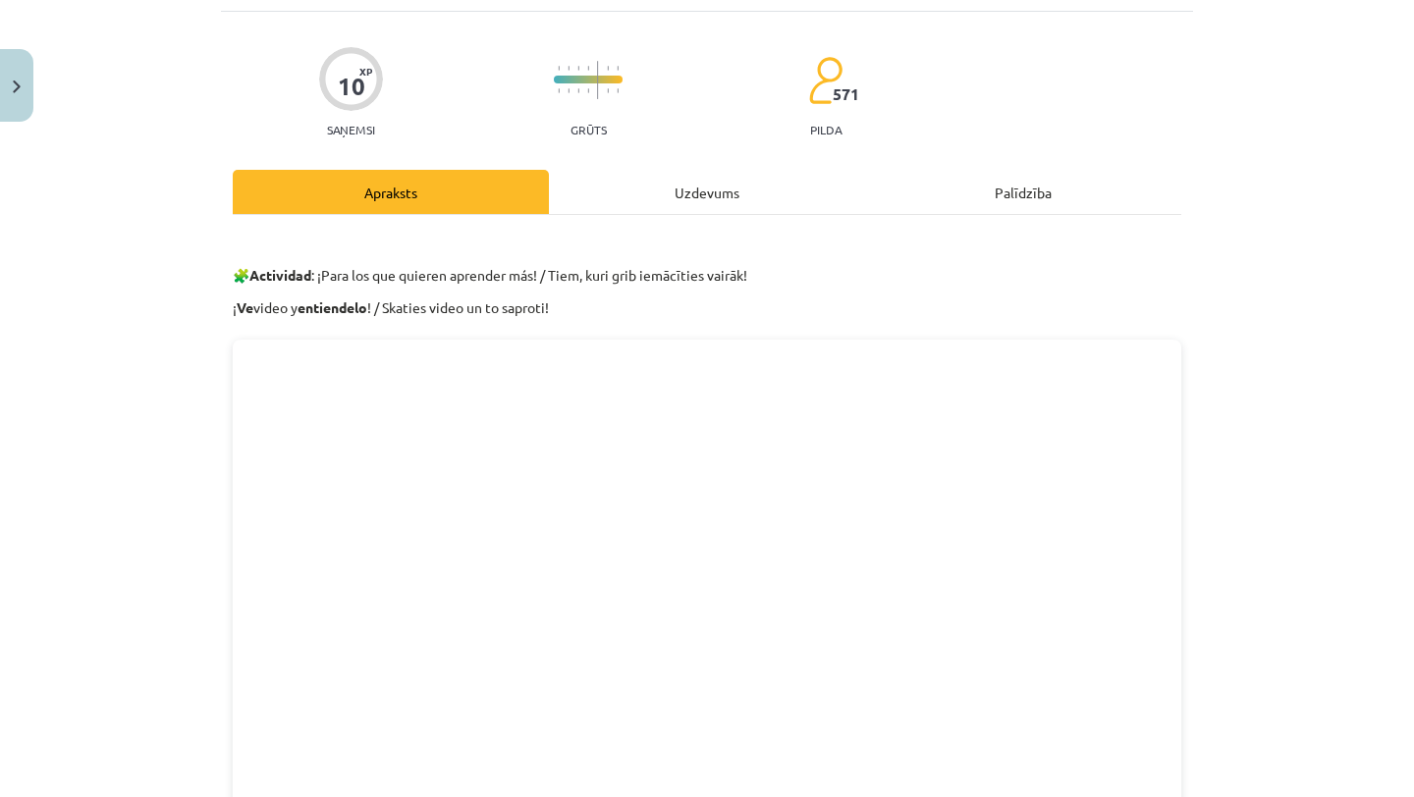
scroll to position [0, 0]
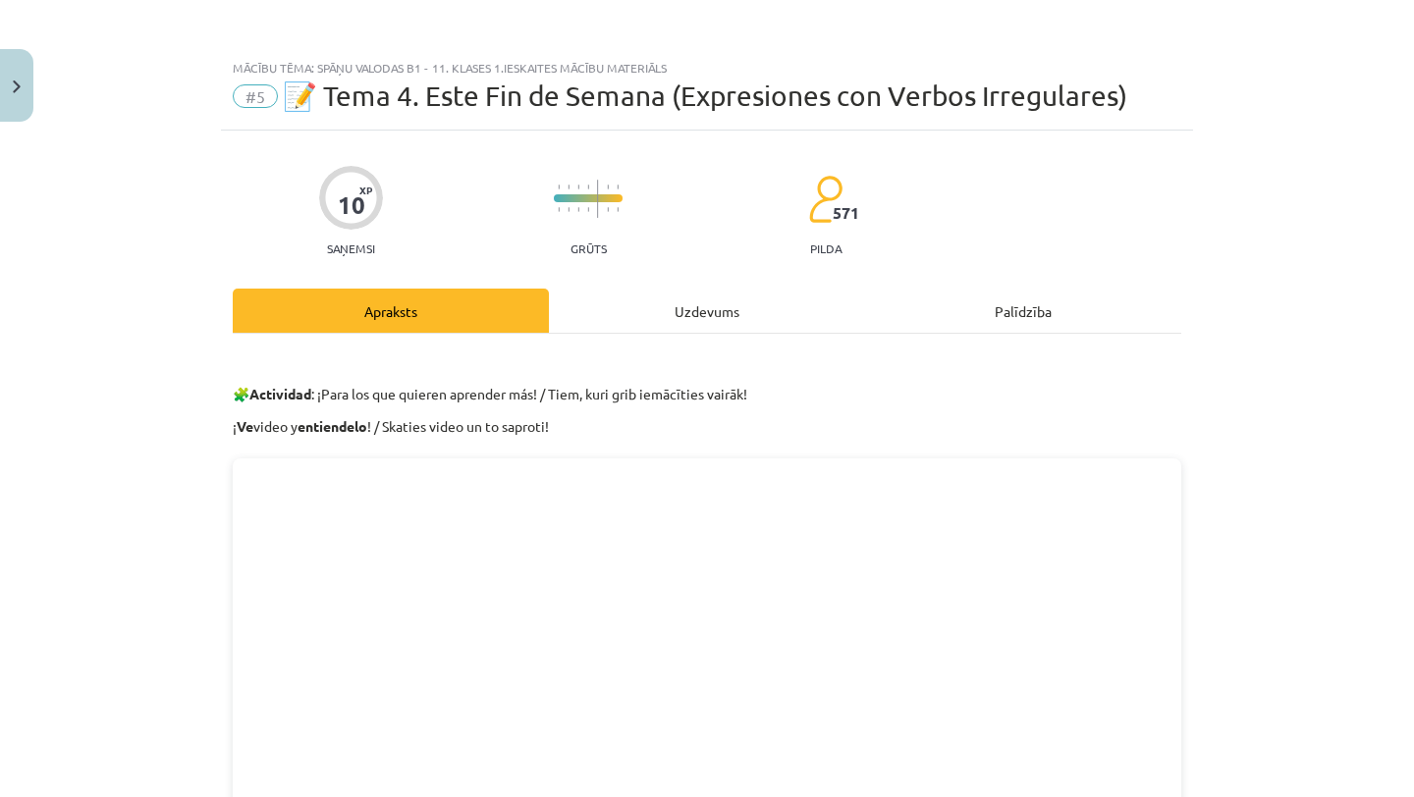
click at [707, 287] on div "10 XP Saņemsi Grūts 571 pilda Apraksts Uzdevums Palīdzība 🧩 Actividad : ¡Para l…" at bounding box center [707, 751] width 972 height 1241
click at [707, 310] on div "Uzdevums" at bounding box center [707, 311] width 316 height 44
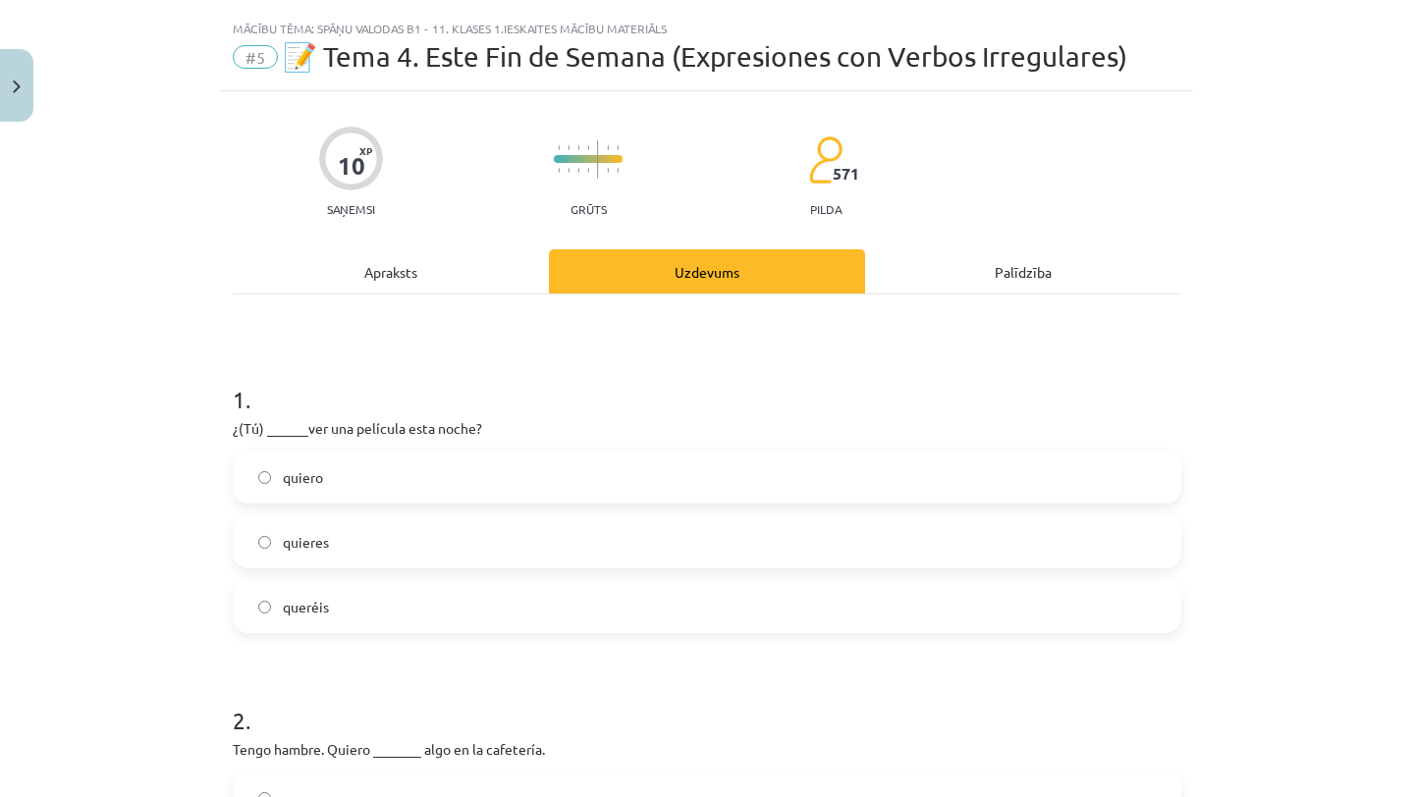
scroll to position [49, 0]
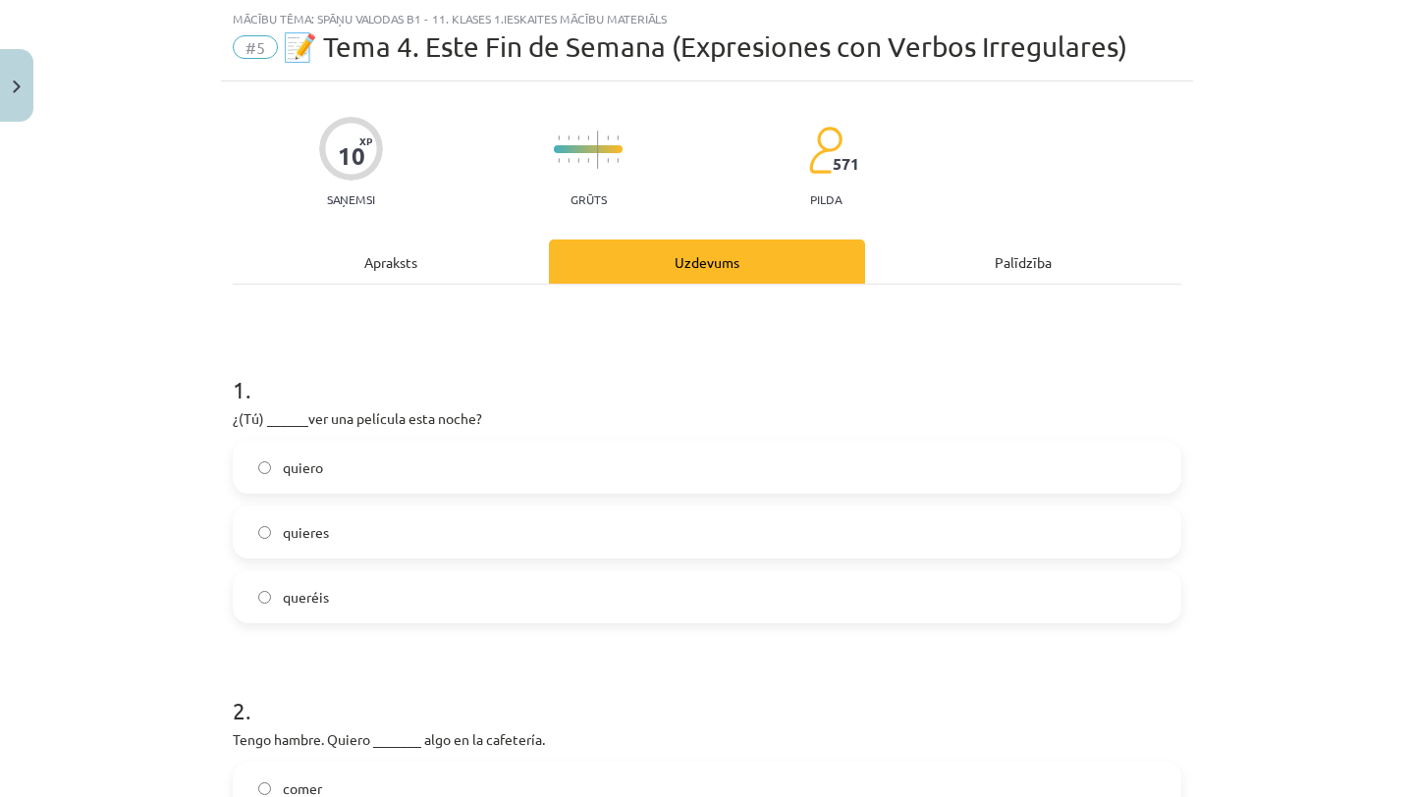
click at [317, 610] on label "queréis" at bounding box center [707, 596] width 944 height 49
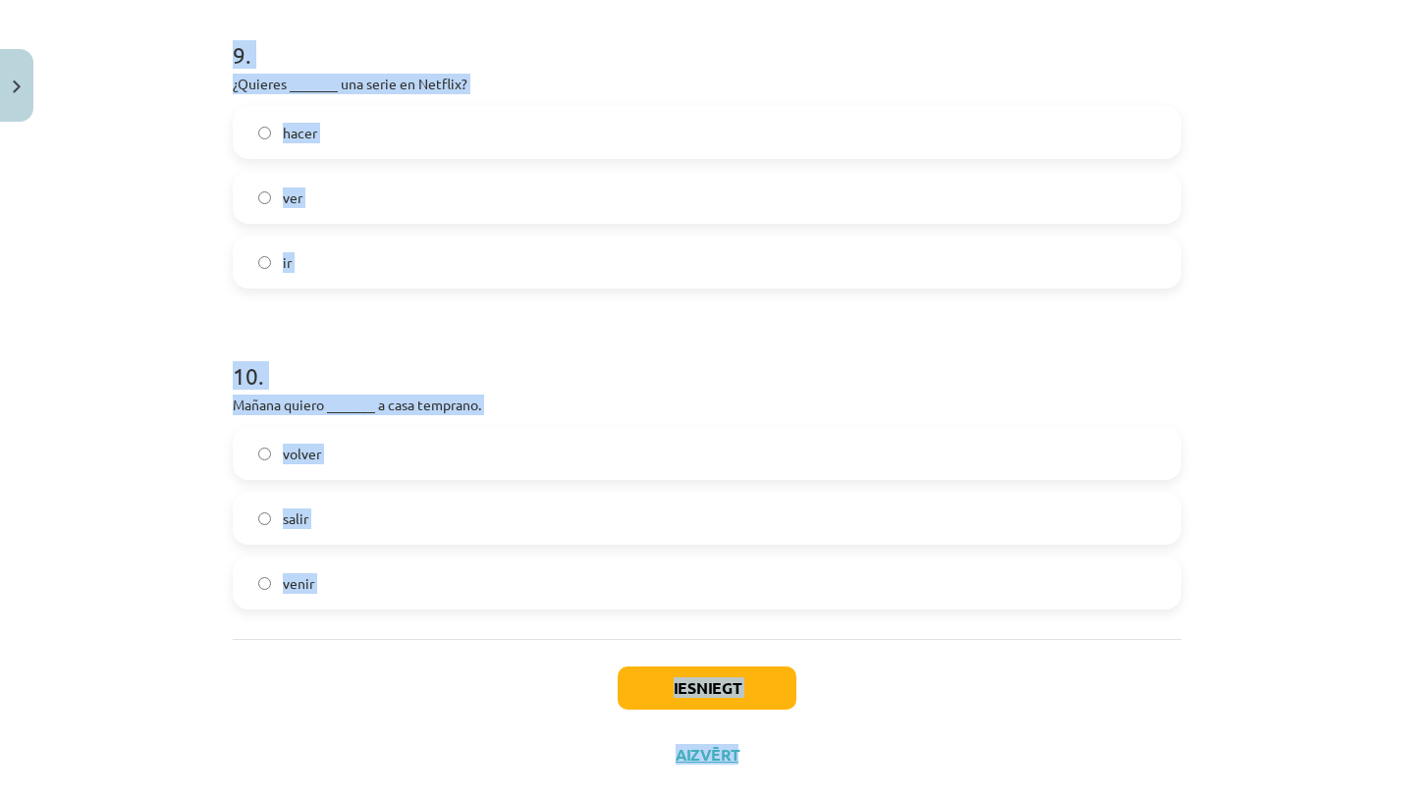
scroll to position [2992, 0]
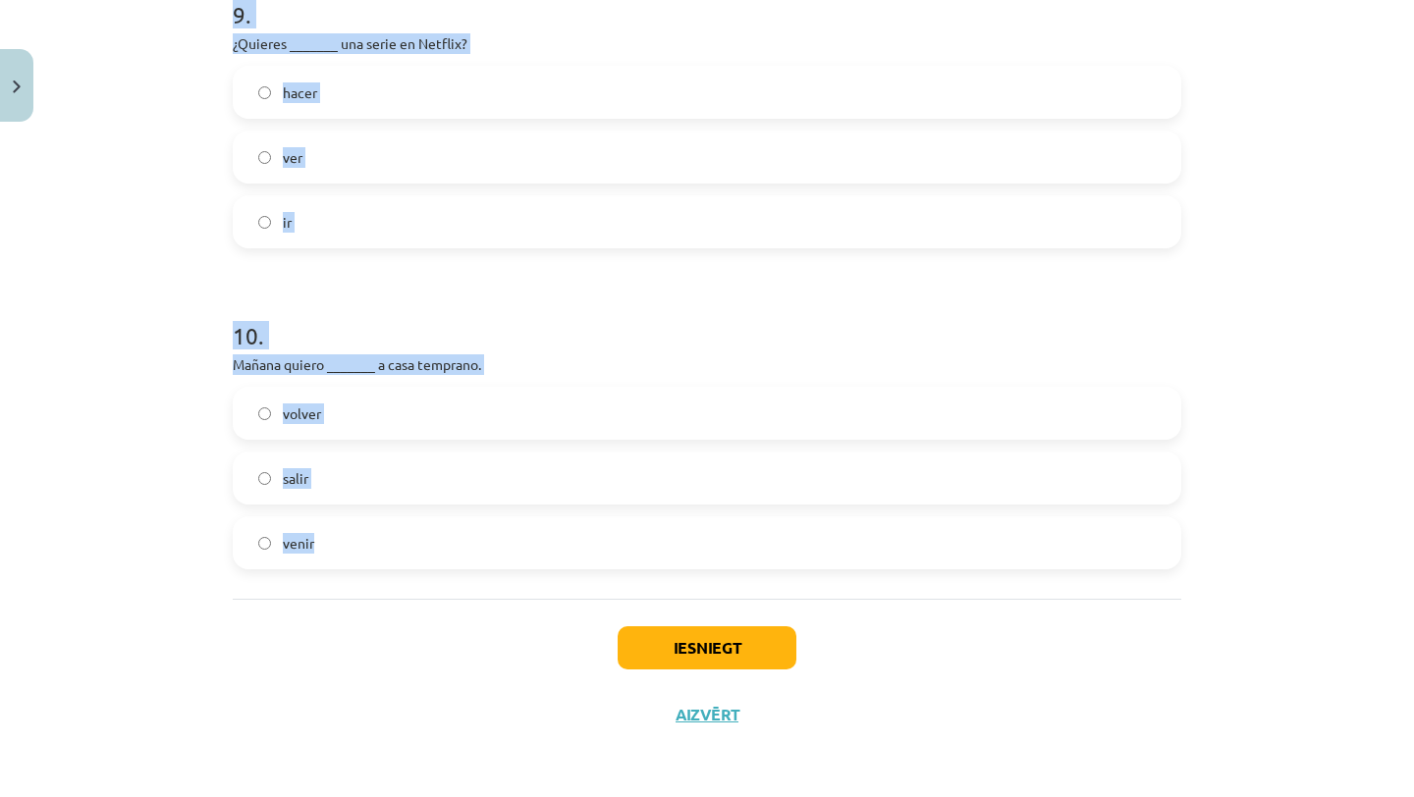
drag, startPoint x: 226, startPoint y: 386, endPoint x: 406, endPoint y: 546, distance: 241.3
copy form "1 . ¿(Tú) ______ver una película esta noche? quiero quieres queréis 2 . Tengo h…"
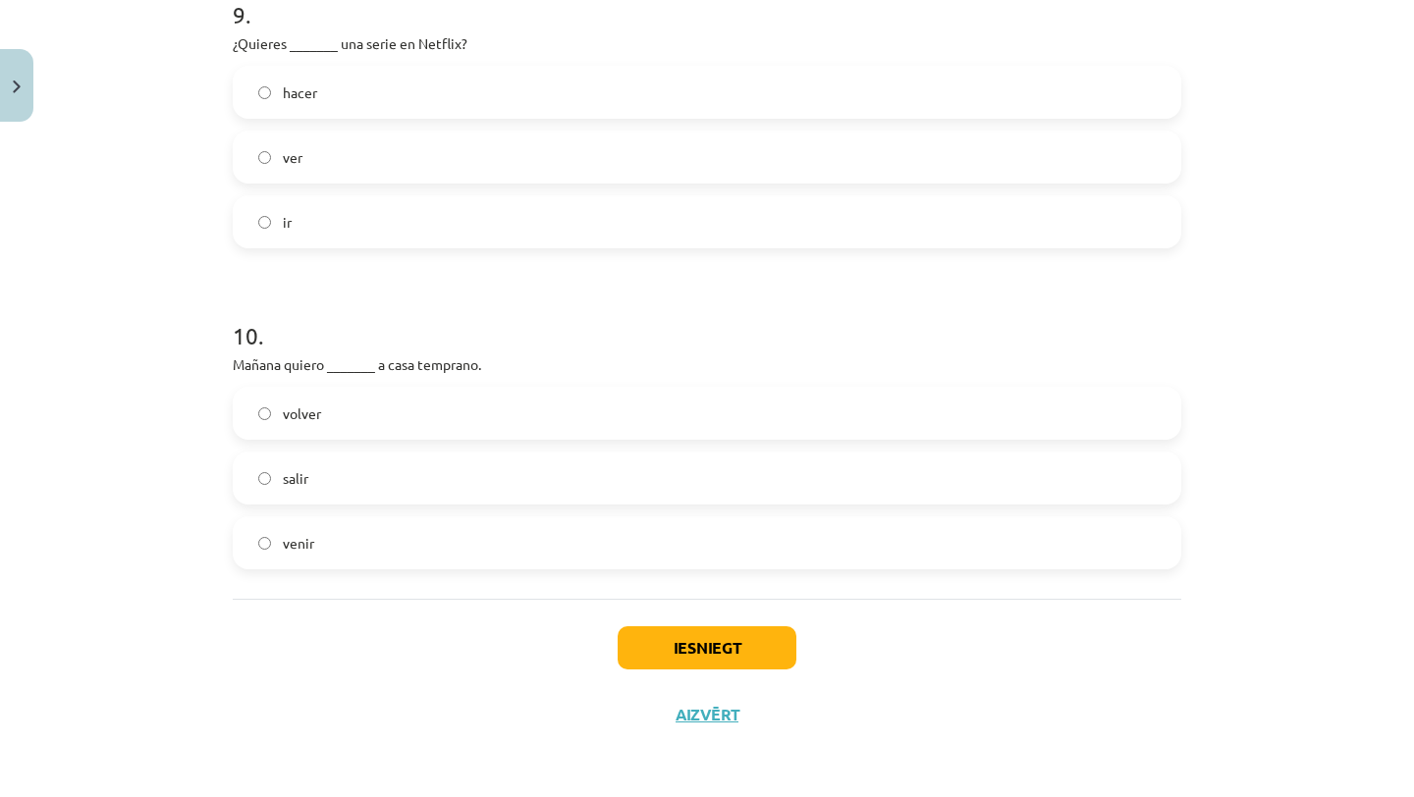
click at [378, 608] on div "Iesniegt Aizvērt" at bounding box center [707, 667] width 948 height 137
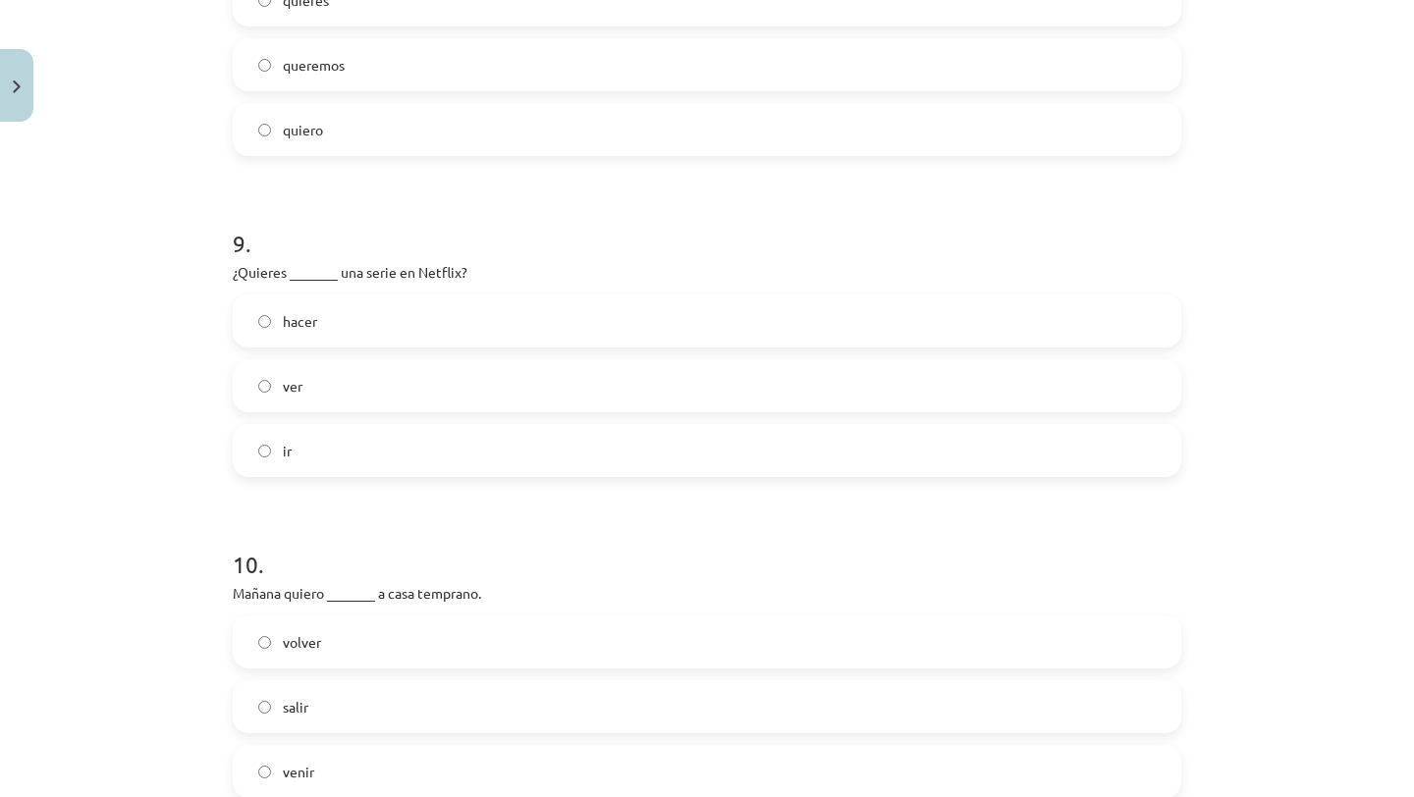
scroll to position [2760, 0]
click at [408, 395] on label "ver" at bounding box center [707, 388] width 944 height 49
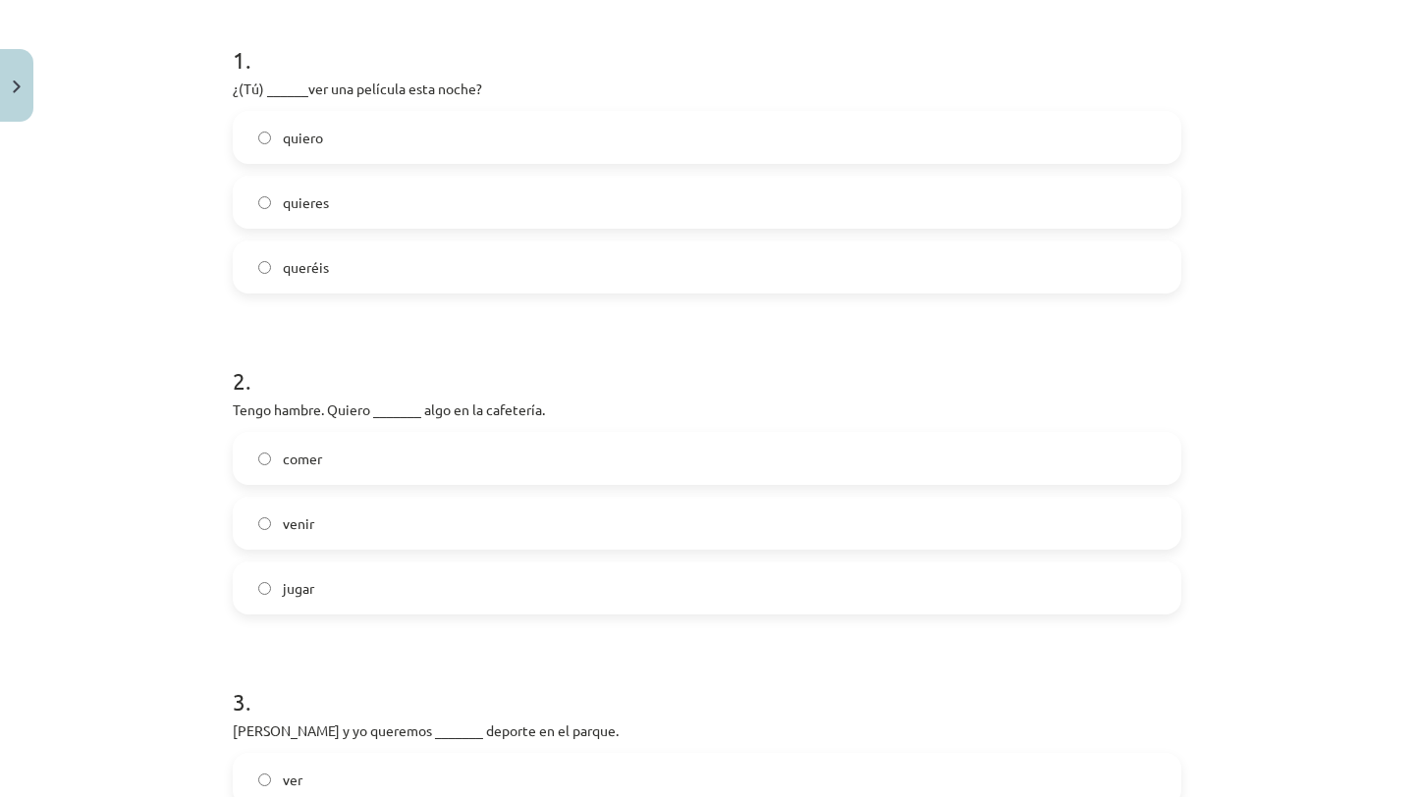
scroll to position [0, 0]
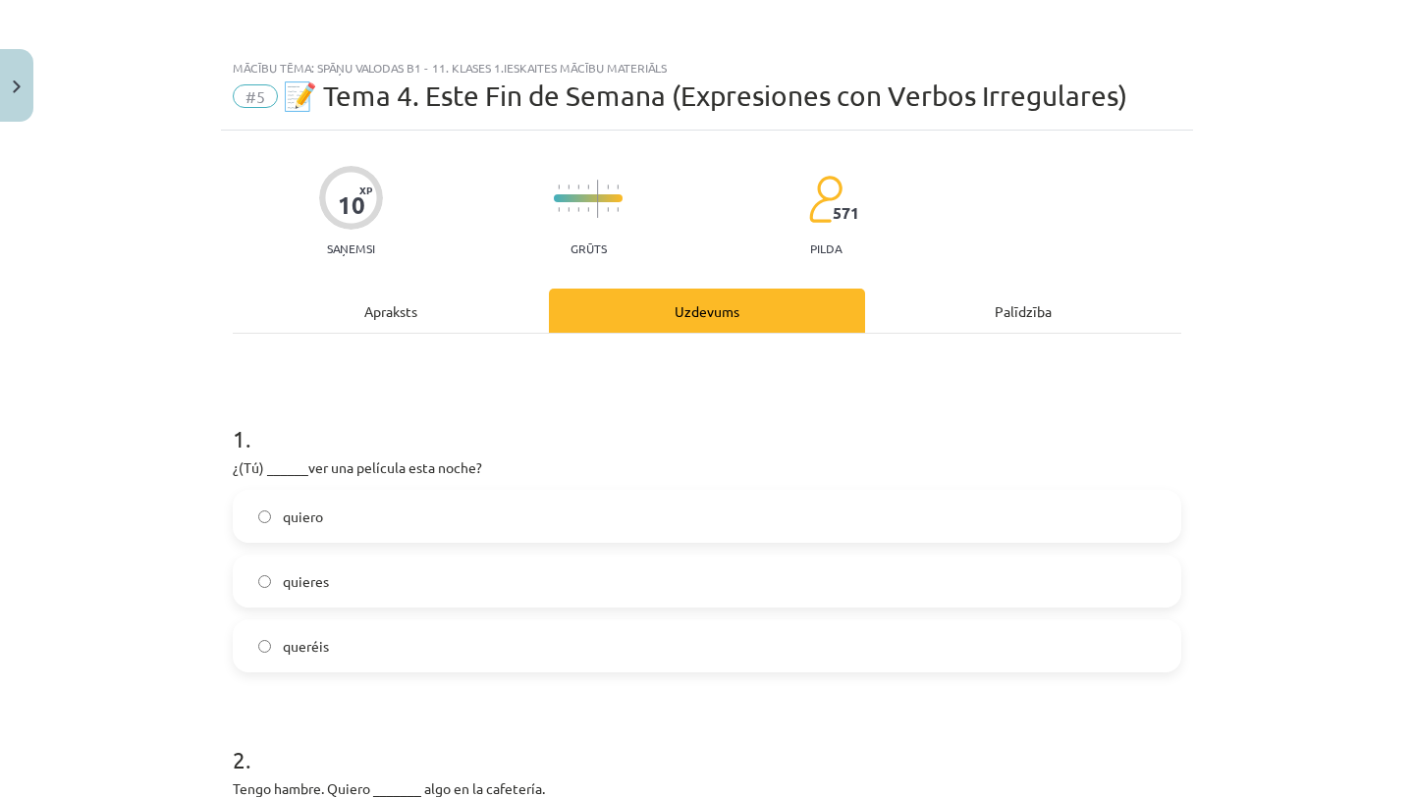
click at [410, 585] on label "quieres" at bounding box center [707, 581] width 944 height 49
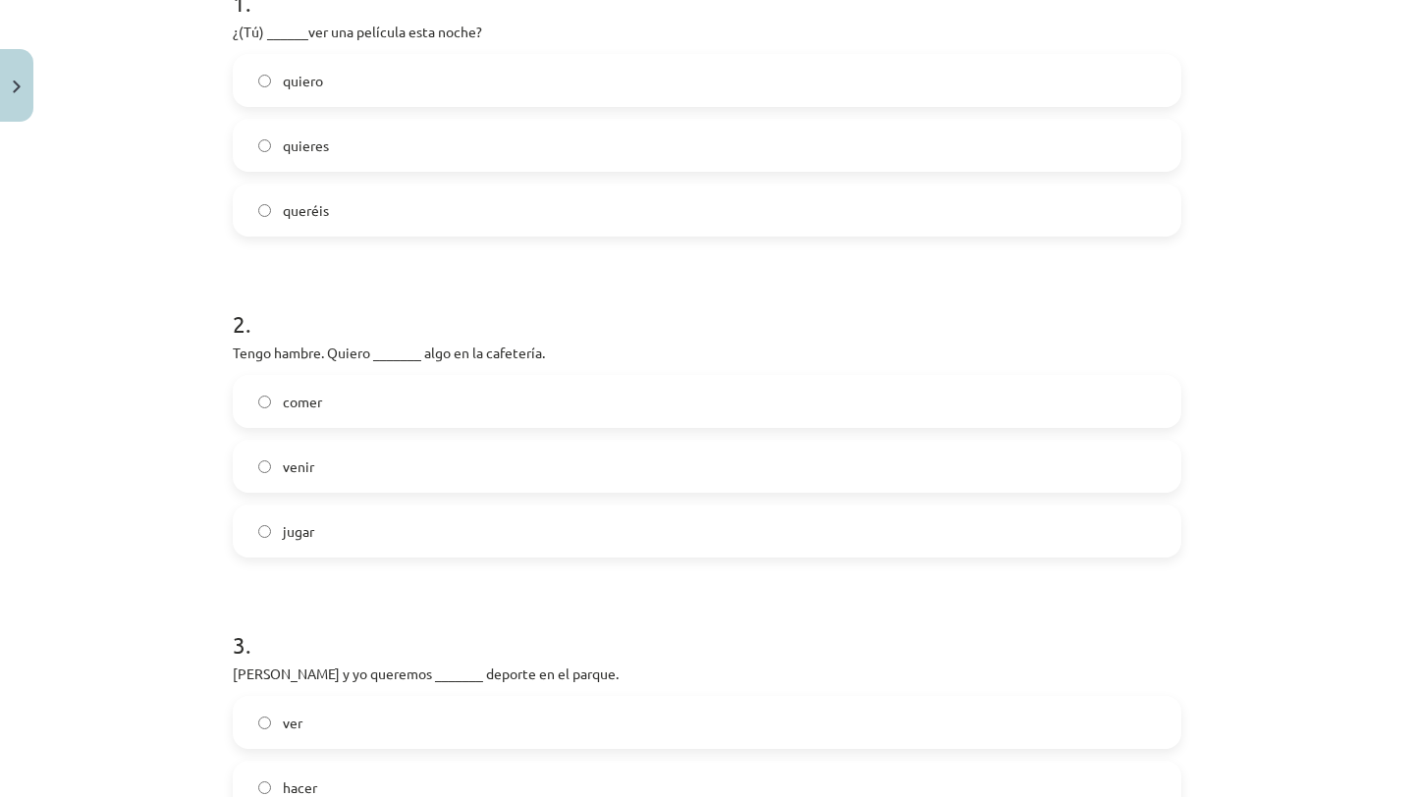
scroll to position [439, 0]
click at [350, 386] on label "comer" at bounding box center [707, 398] width 944 height 49
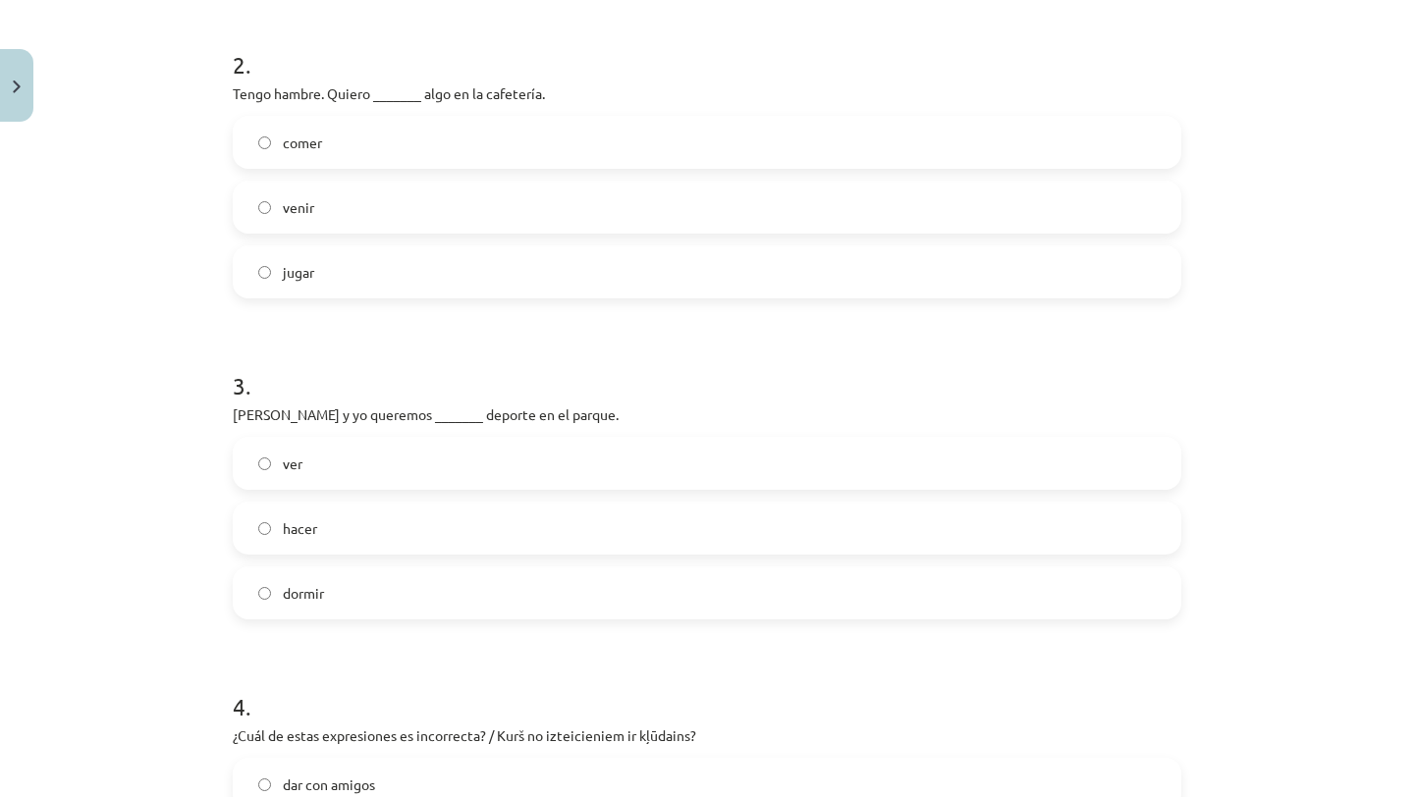
scroll to position [692, 0]
click at [356, 550] on label "hacer" at bounding box center [707, 531] width 944 height 49
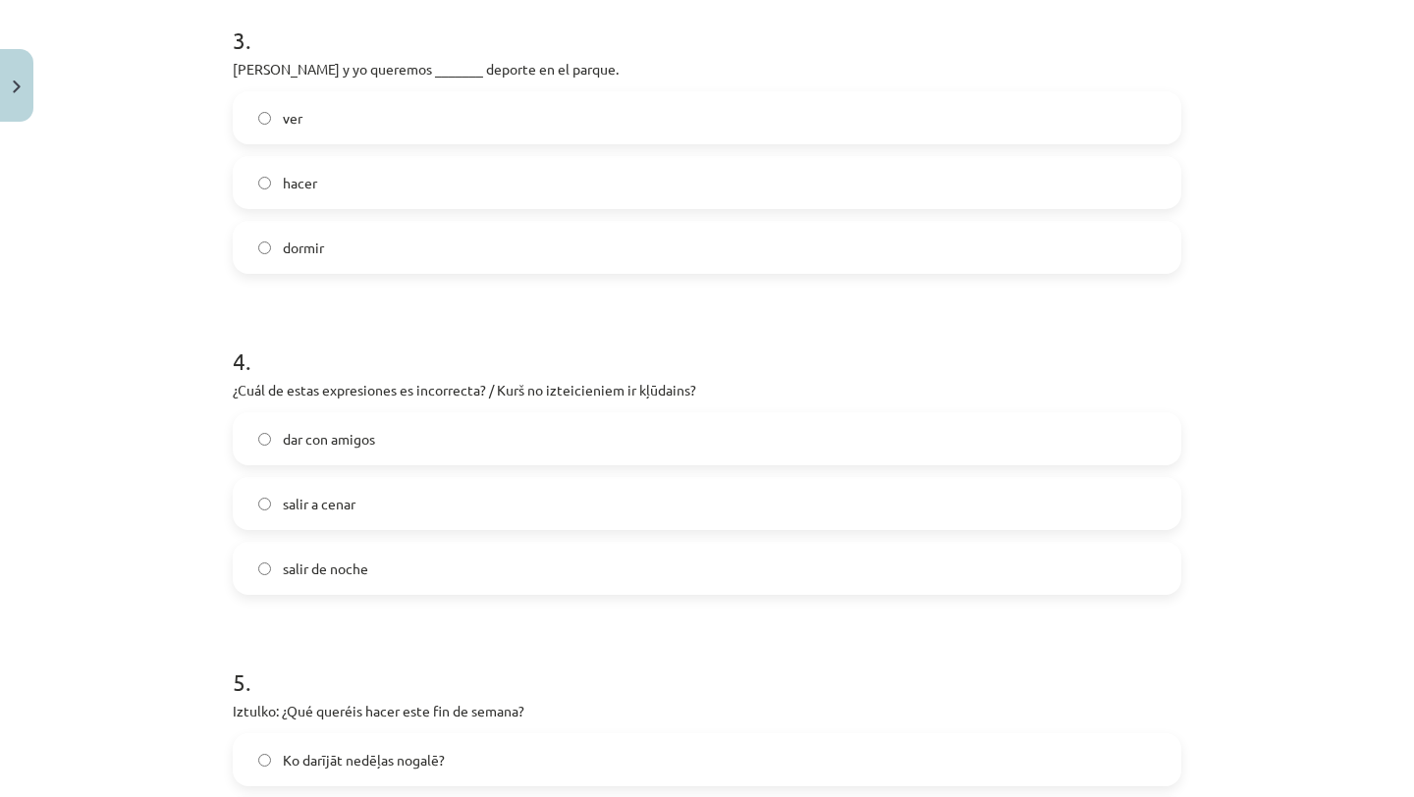
scroll to position [1042, 0]
click at [399, 493] on label "salir a cenar" at bounding box center [707, 502] width 944 height 49
click at [370, 455] on label "dar con amigos" at bounding box center [707, 437] width 944 height 49
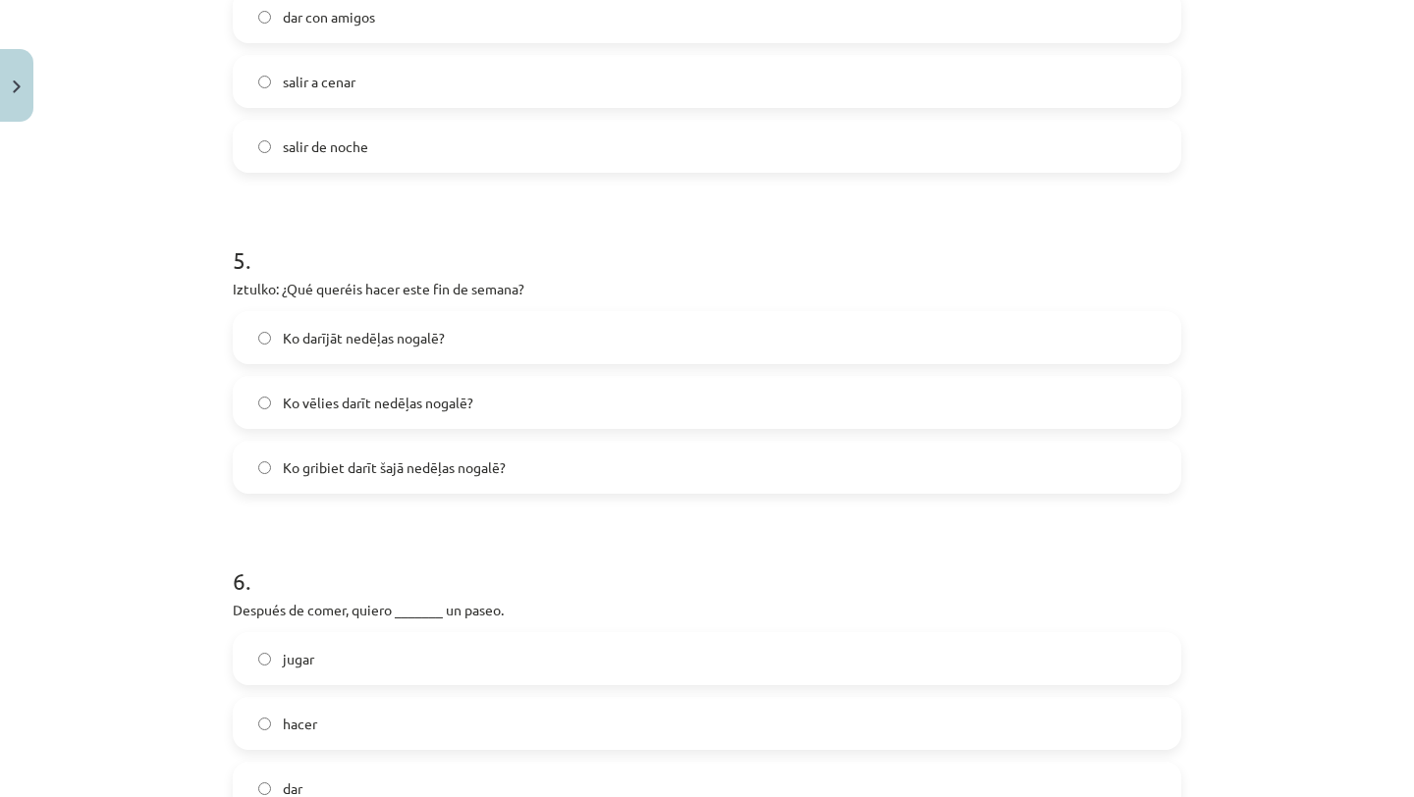
scroll to position [1481, 0]
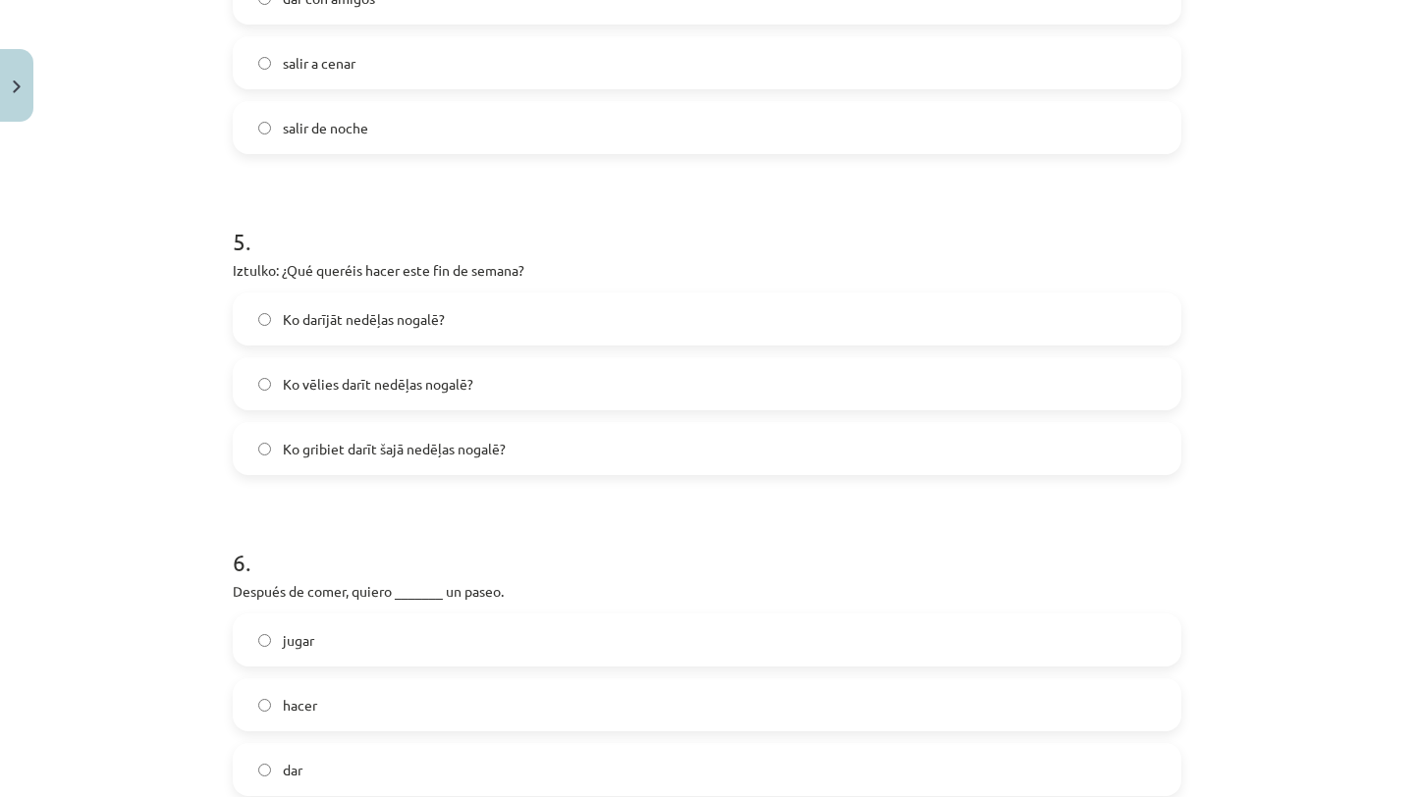
click at [542, 392] on label "Ko vēlies darīt nedēļas nogalē?" at bounding box center [707, 383] width 944 height 49
click at [488, 461] on label "Ko gribiet darīt šajā nedēļas nogalē?" at bounding box center [707, 448] width 944 height 49
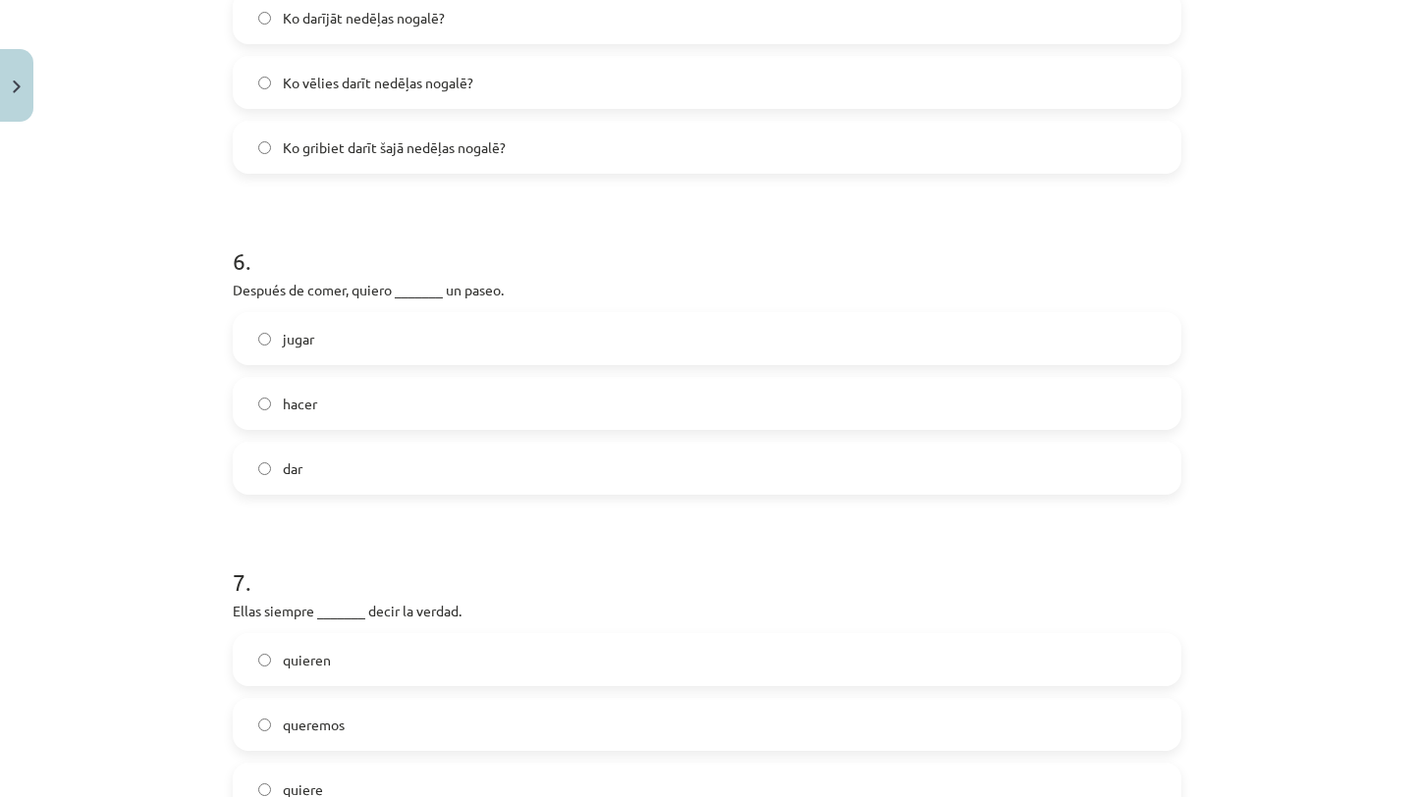
scroll to position [1786, 0]
click at [364, 457] on label "dar" at bounding box center [707, 465] width 944 height 49
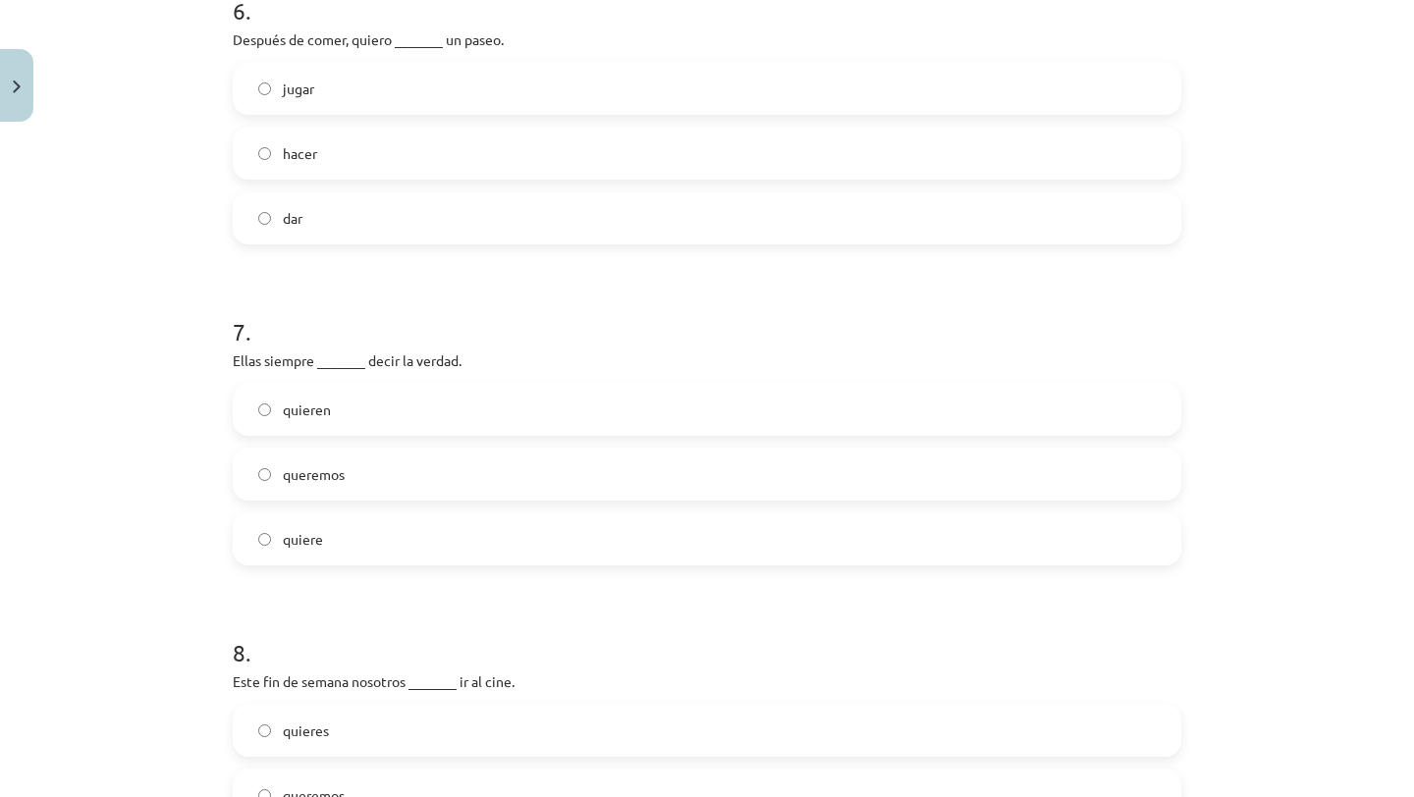
scroll to position [2044, 0]
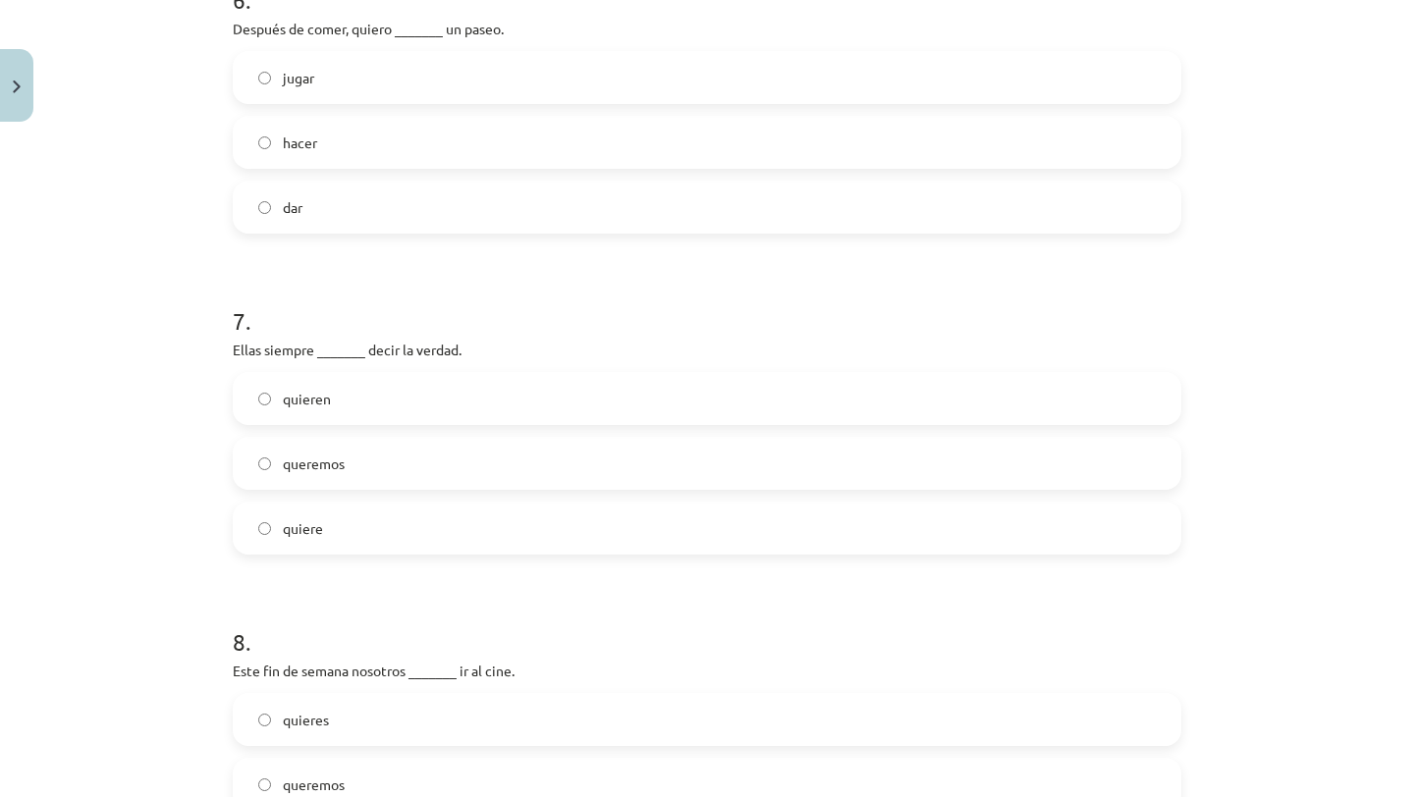
click at [385, 407] on label "quieren" at bounding box center [707, 398] width 944 height 49
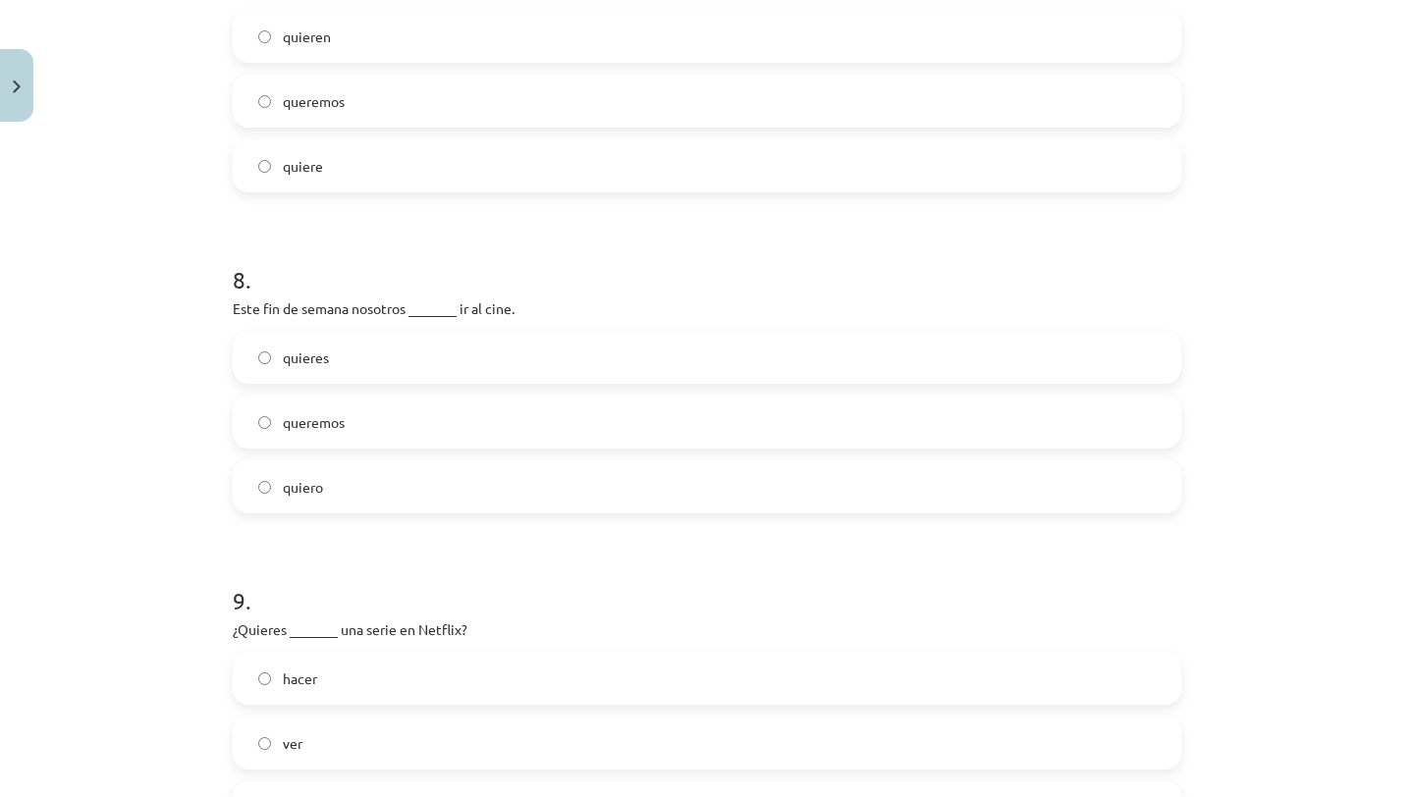
scroll to position [2408, 0]
click at [315, 429] on span "queremos" at bounding box center [314, 420] width 62 height 21
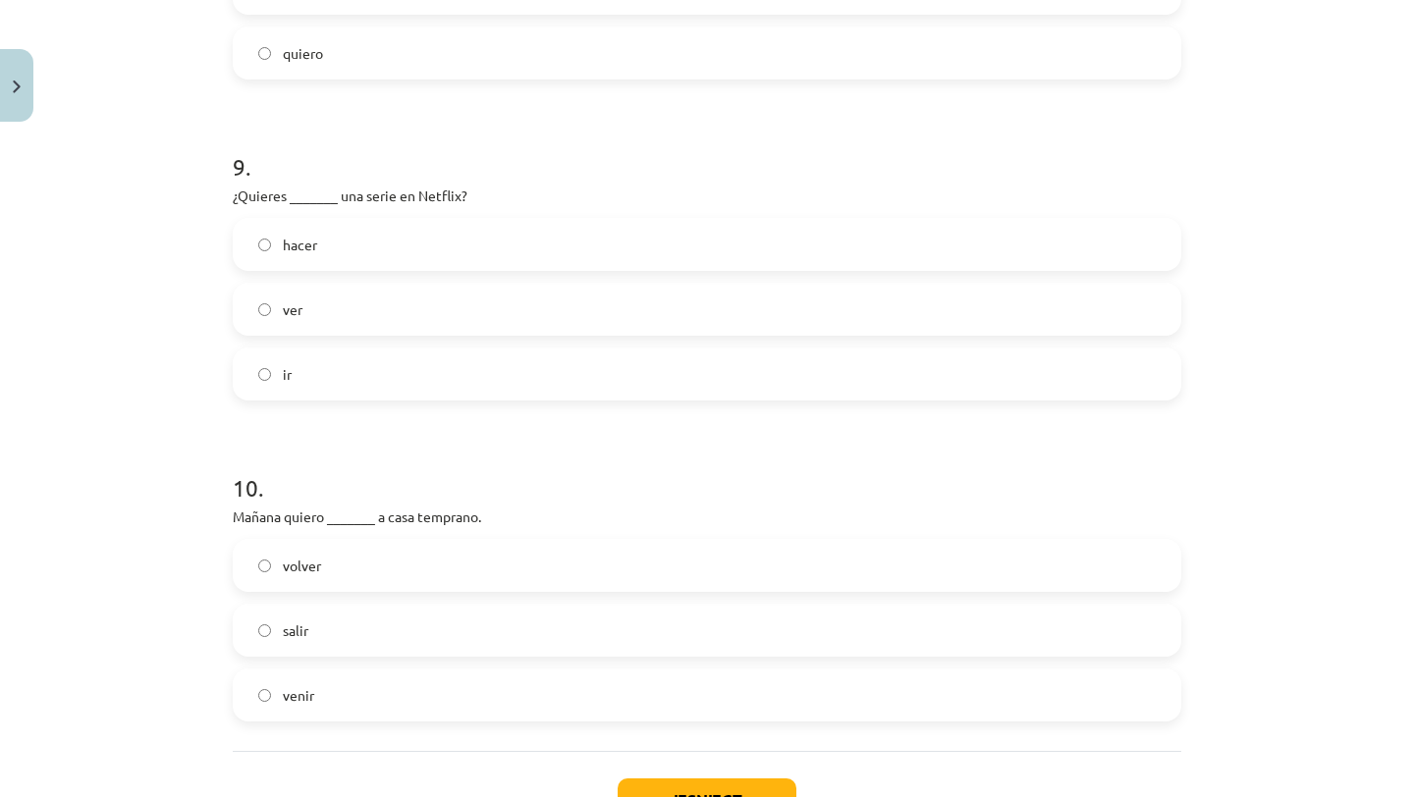
scroll to position [2842, 0]
click at [364, 563] on label "volver" at bounding box center [707, 563] width 944 height 49
click at [661, 780] on button "Iesniegt" at bounding box center [706, 798] width 179 height 43
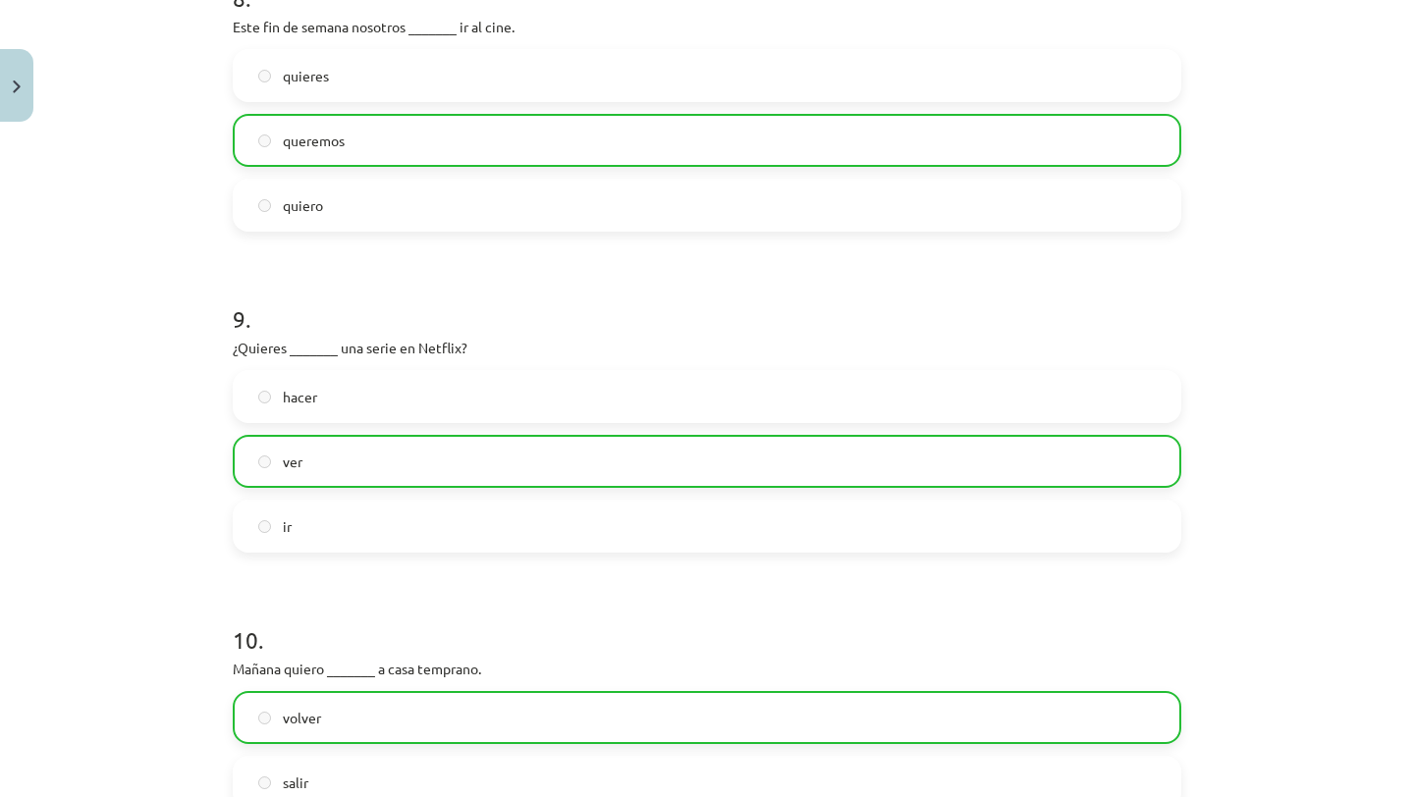
scroll to position [3054, 0]
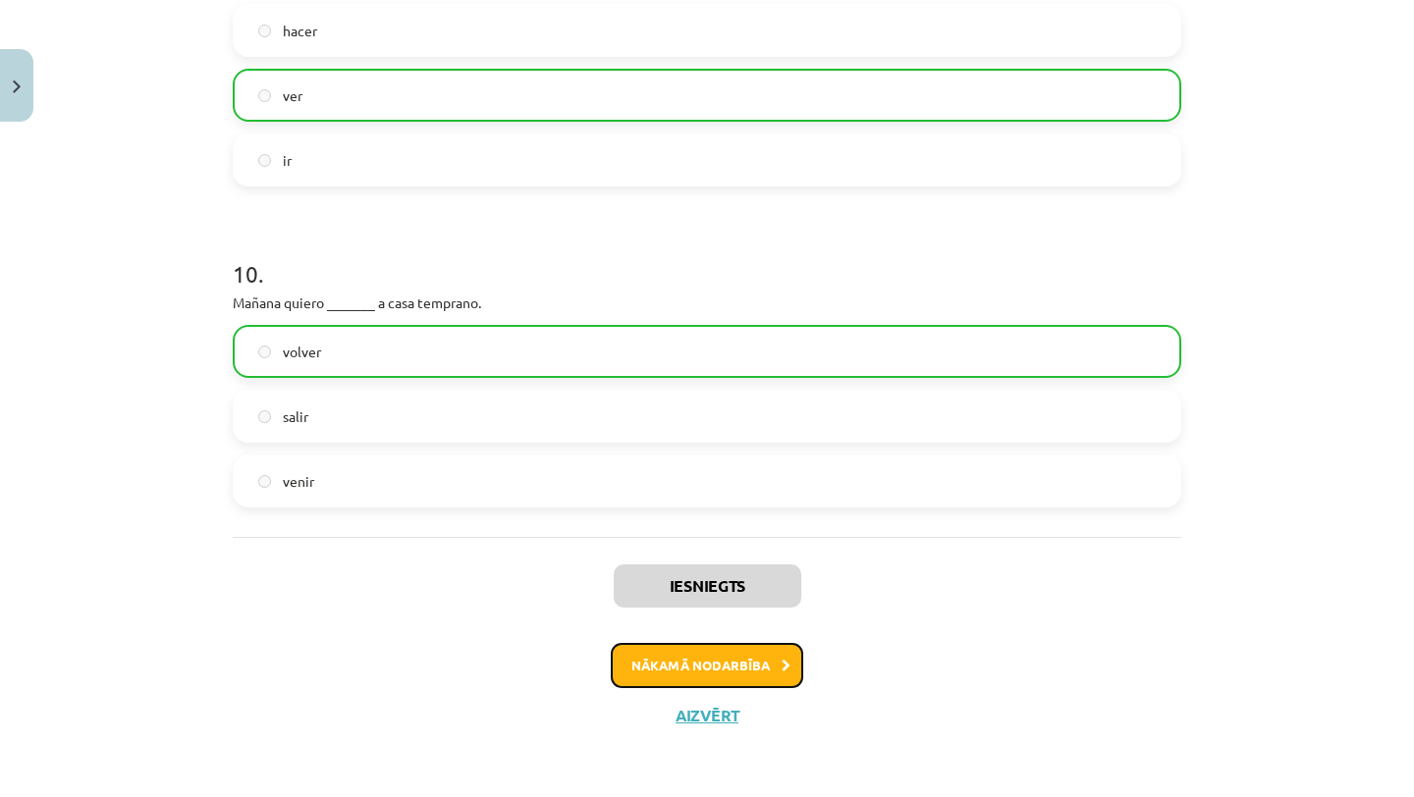
click at [701, 650] on button "Nākamā nodarbība" at bounding box center [707, 665] width 192 height 45
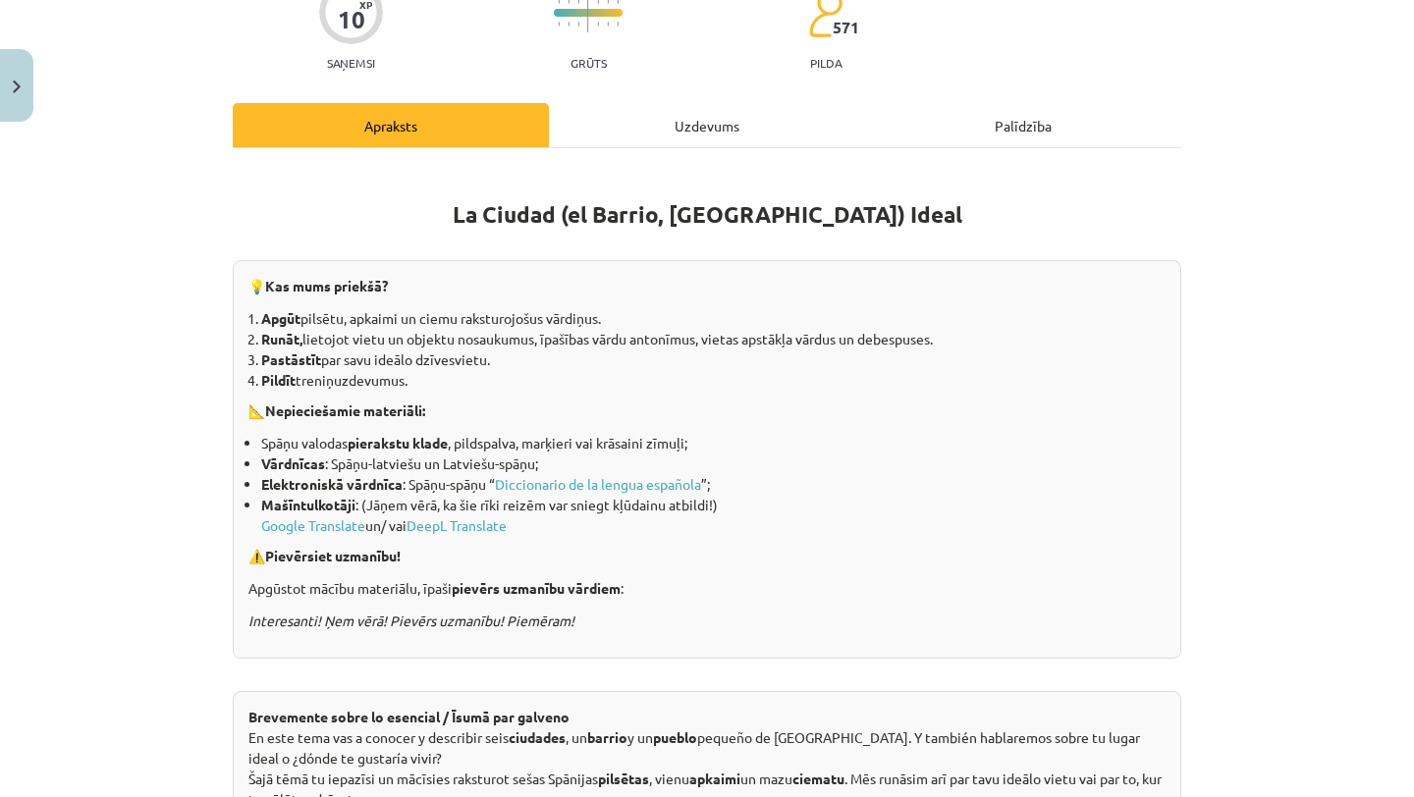
scroll to position [0, 0]
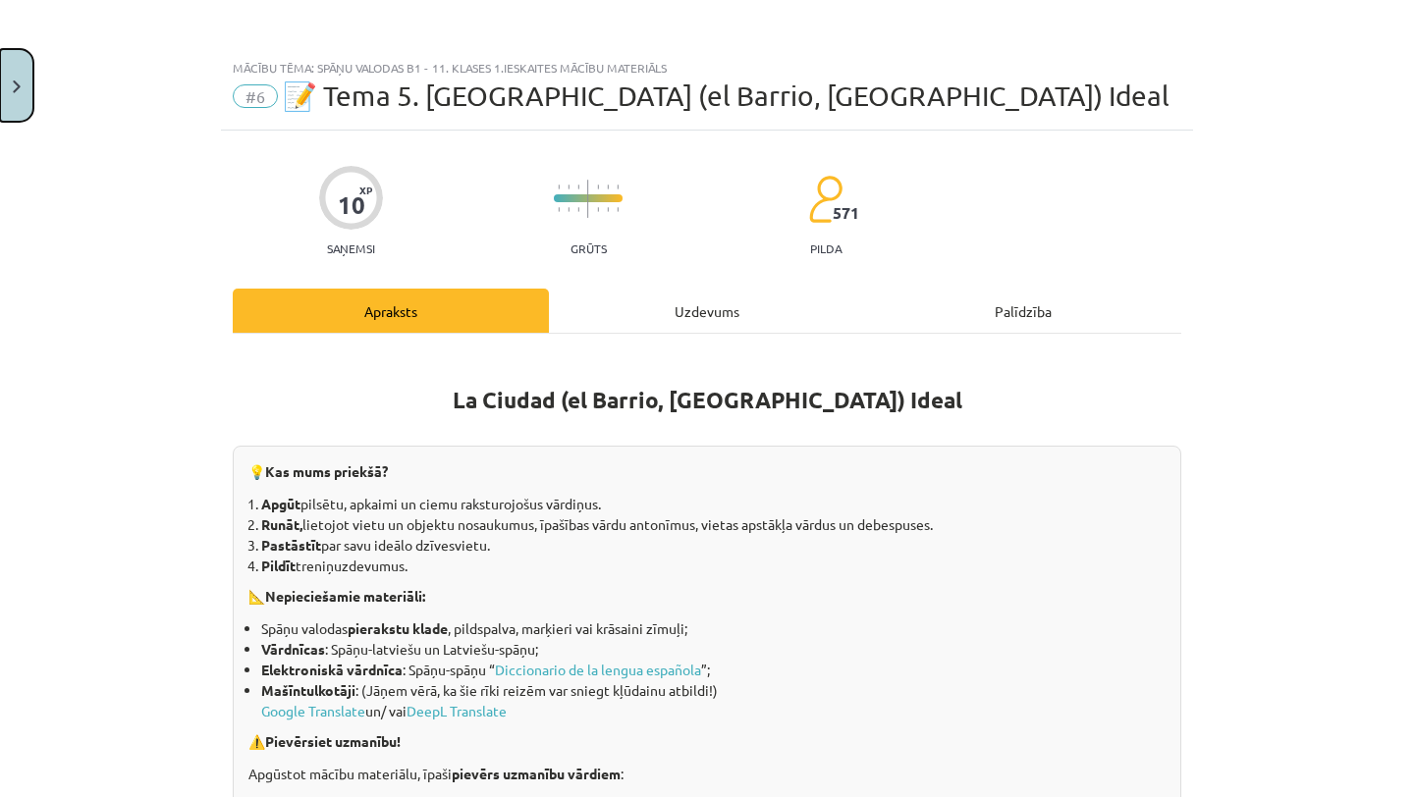
click at [24, 81] on button "Close" at bounding box center [16, 85] width 33 height 73
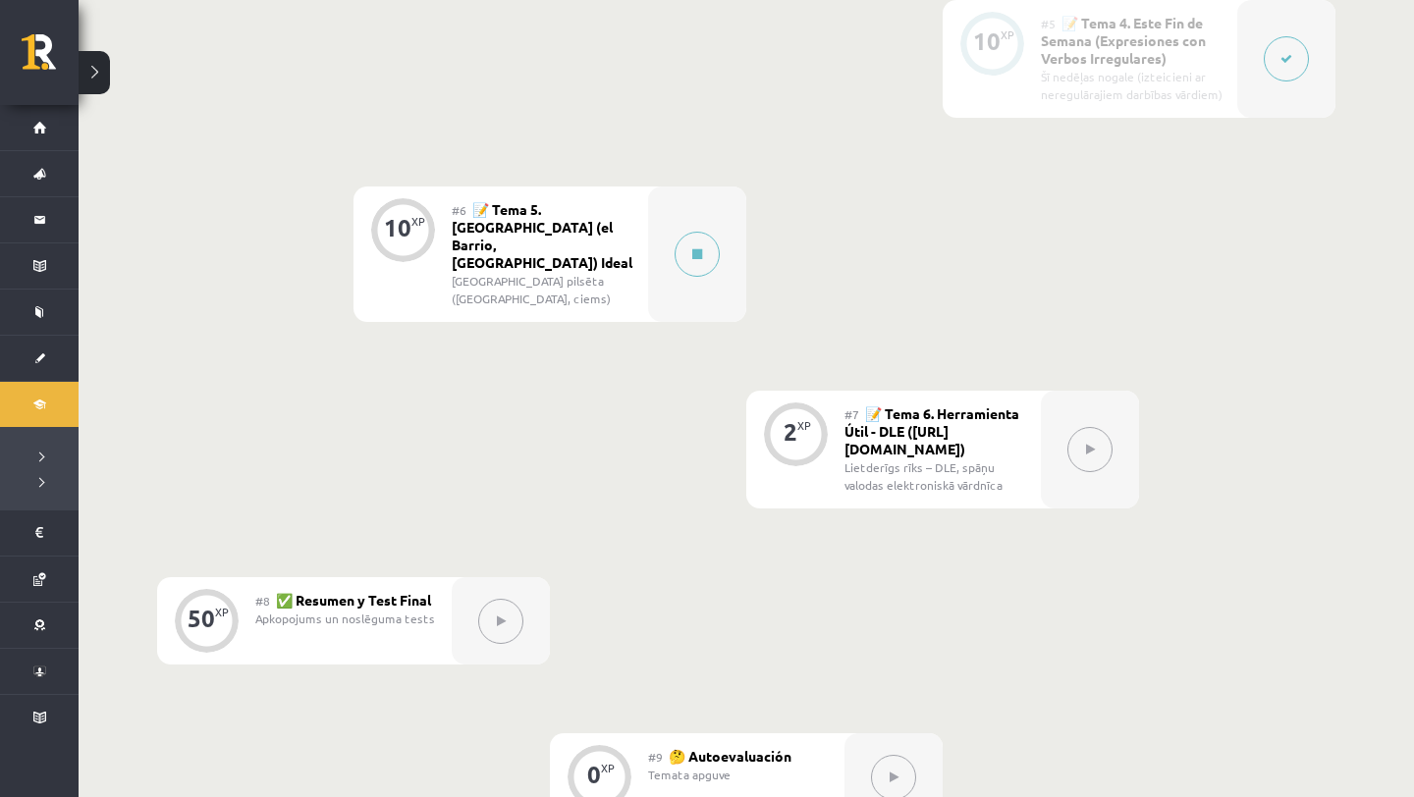
scroll to position [1269, 0]
click at [683, 241] on button at bounding box center [696, 253] width 45 height 45
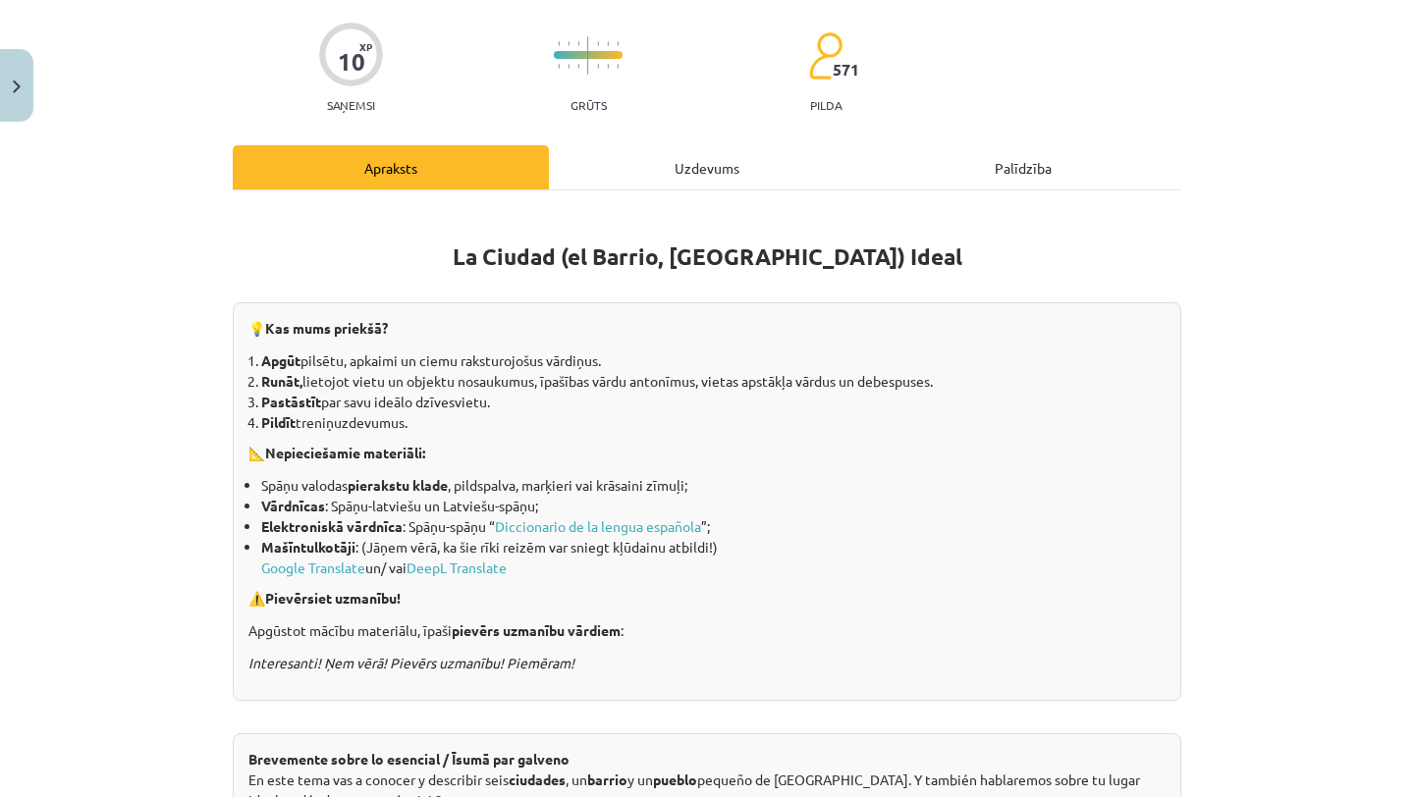
scroll to position [0, 0]
